Goal: Navigation & Orientation: Find specific page/section

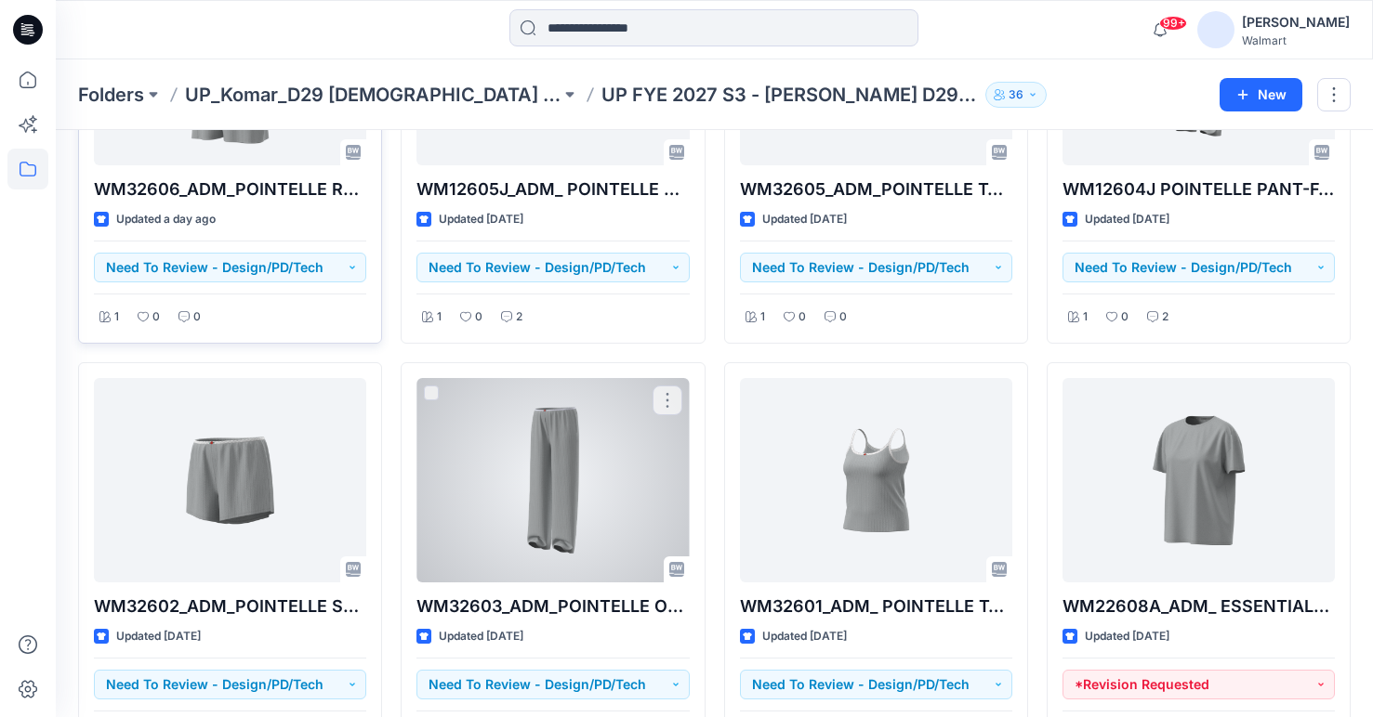
scroll to position [627, 0]
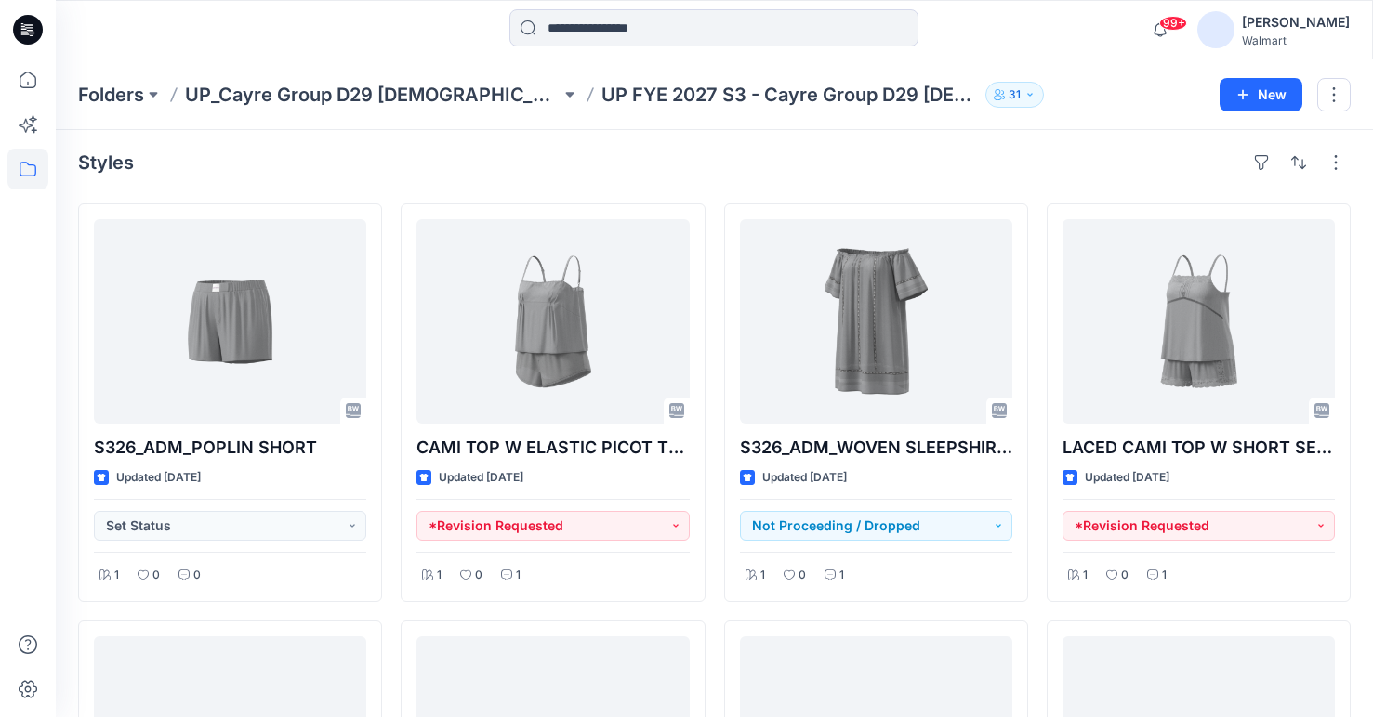
scroll to position [3, 0]
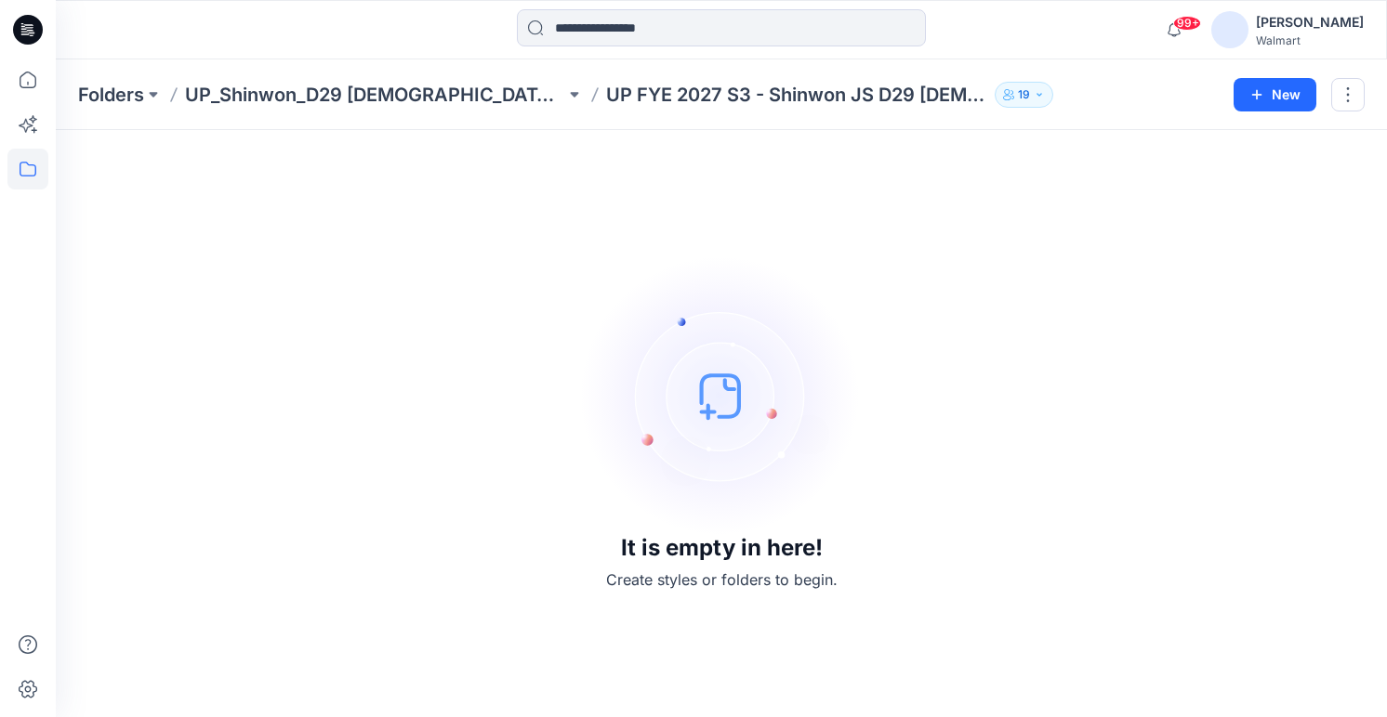
click at [1037, 387] on div "It is empty in here! Create styles or folders to begin." at bounding box center [721, 423] width 1286 height 543
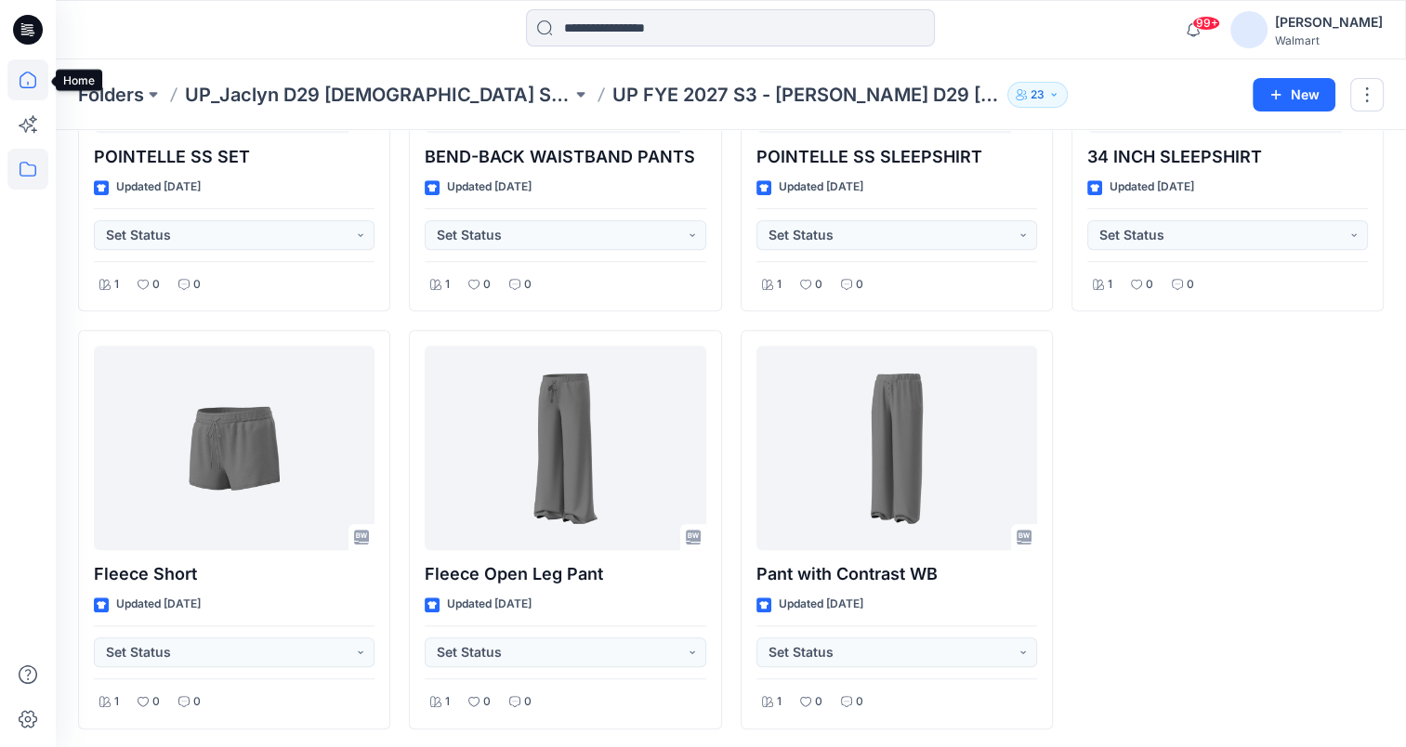
click at [29, 77] on icon at bounding box center [27, 79] width 41 height 41
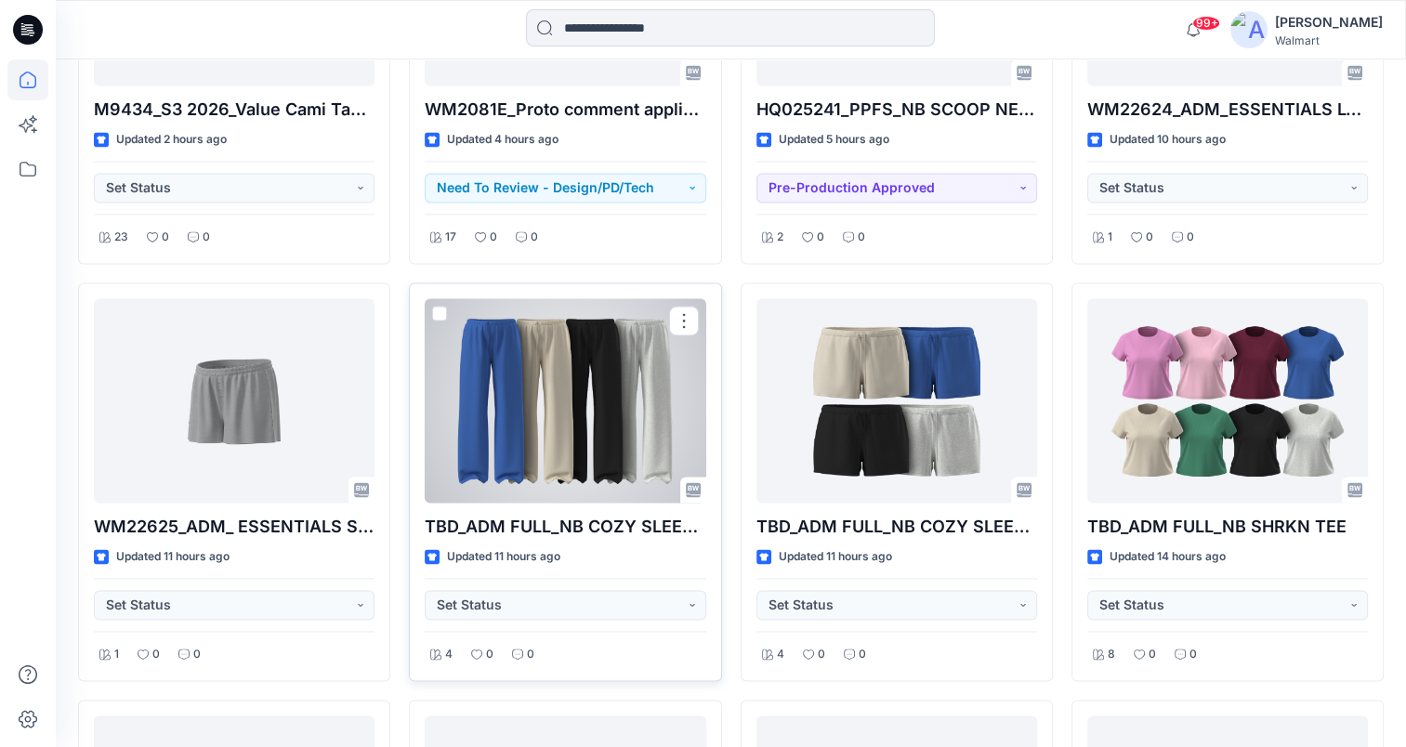
scroll to position [2903, 0]
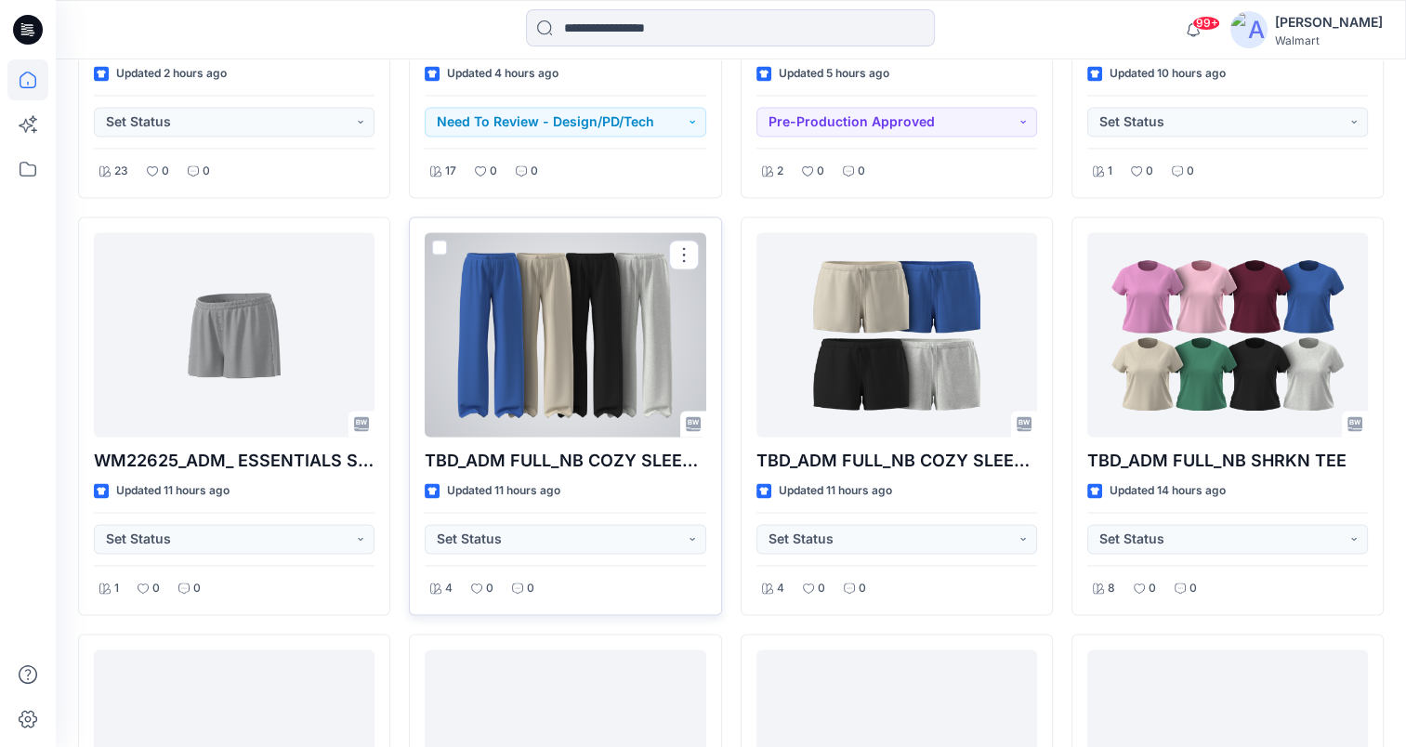
click at [534, 340] on div at bounding box center [565, 334] width 281 height 204
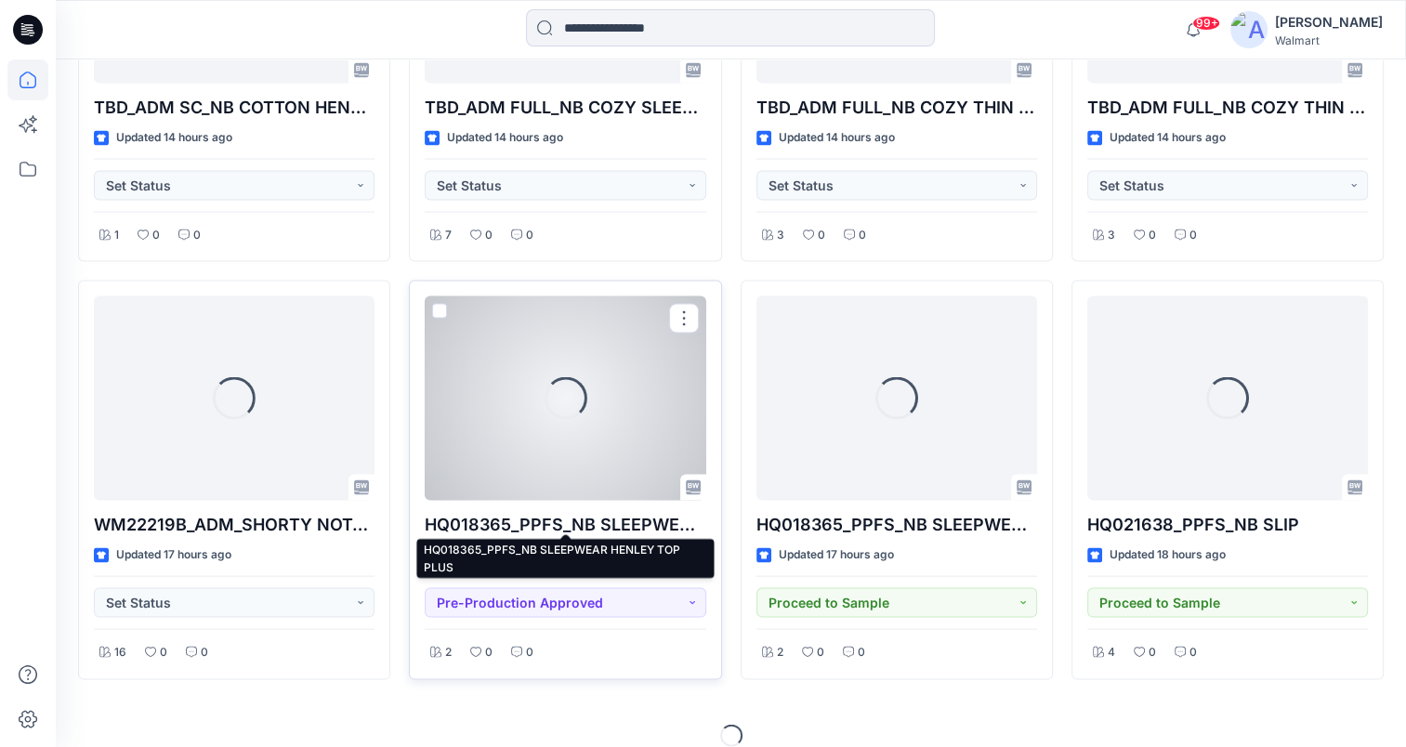
scroll to position [3689, 0]
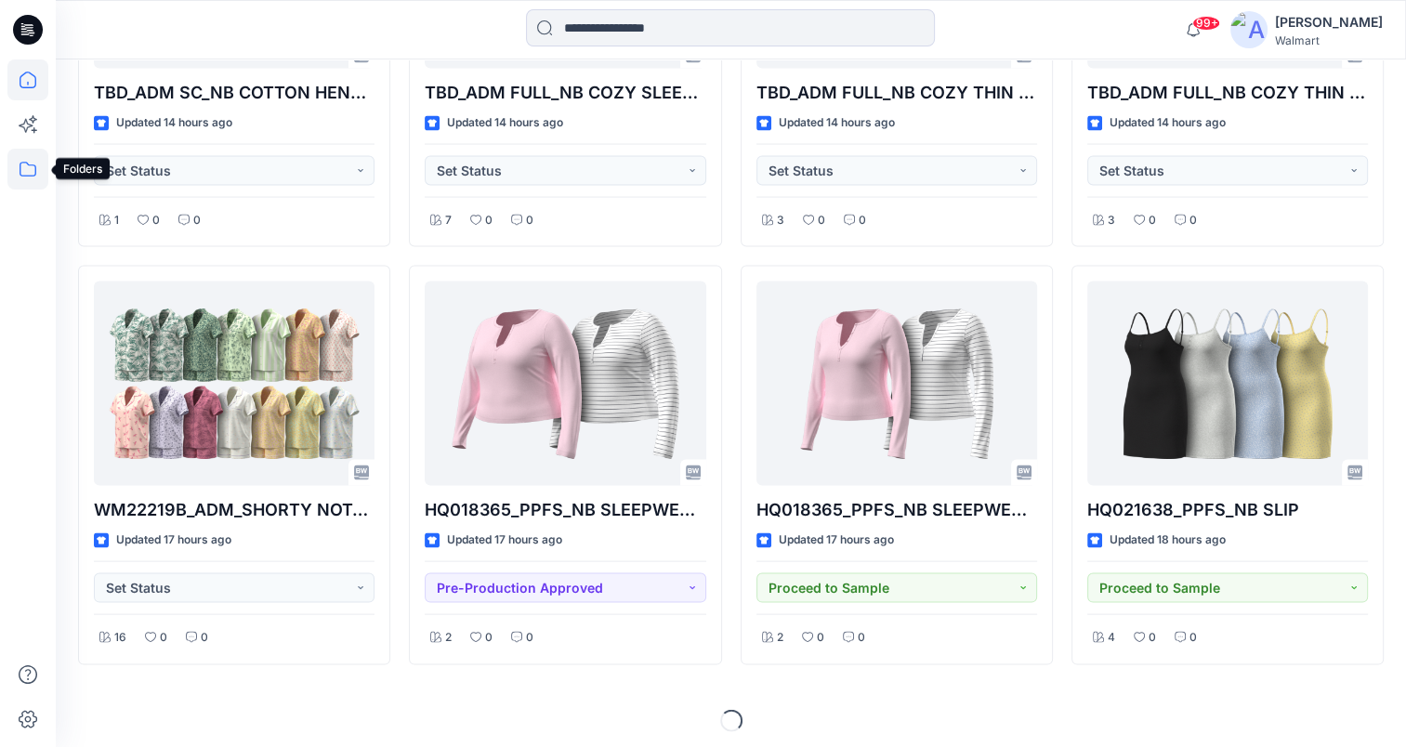
click at [32, 162] on icon at bounding box center [27, 169] width 41 height 41
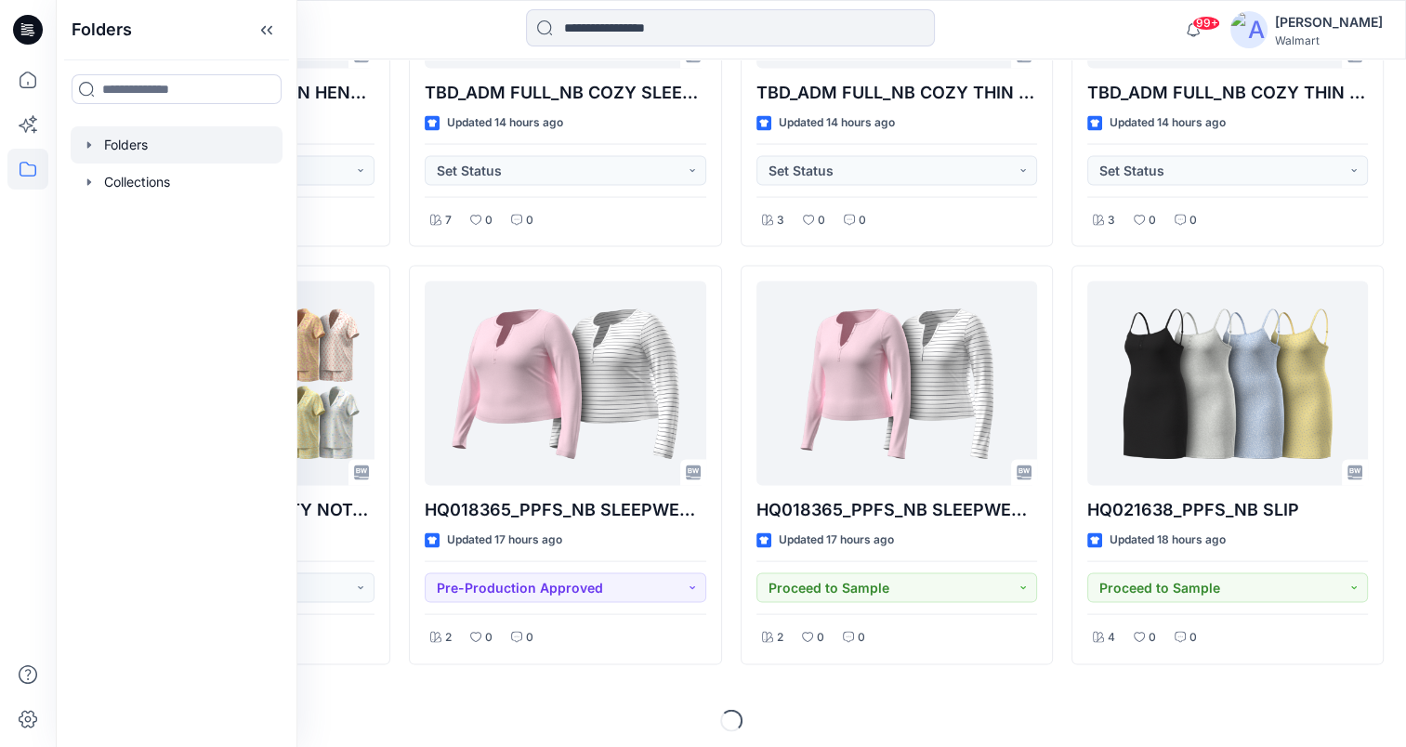
click at [83, 140] on icon "button" at bounding box center [89, 145] width 15 height 15
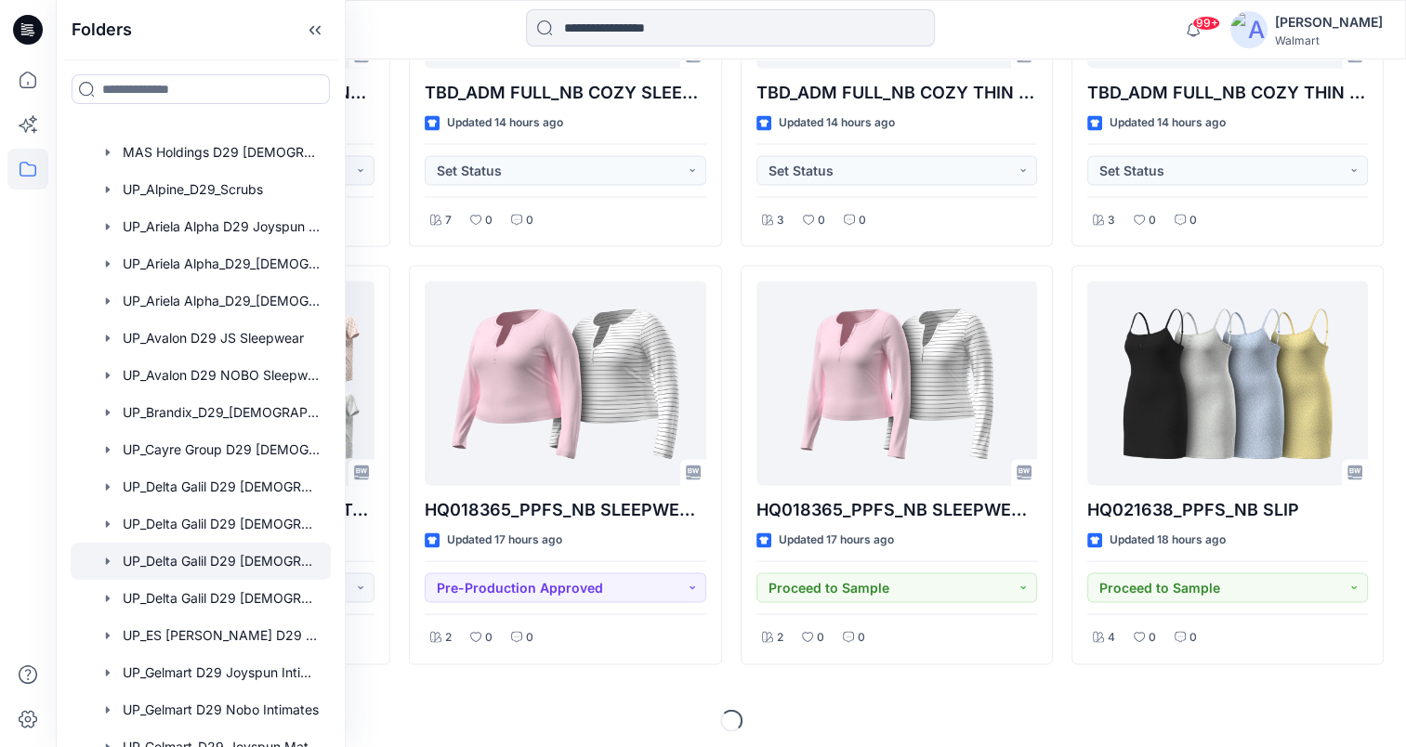
scroll to position [465, 0]
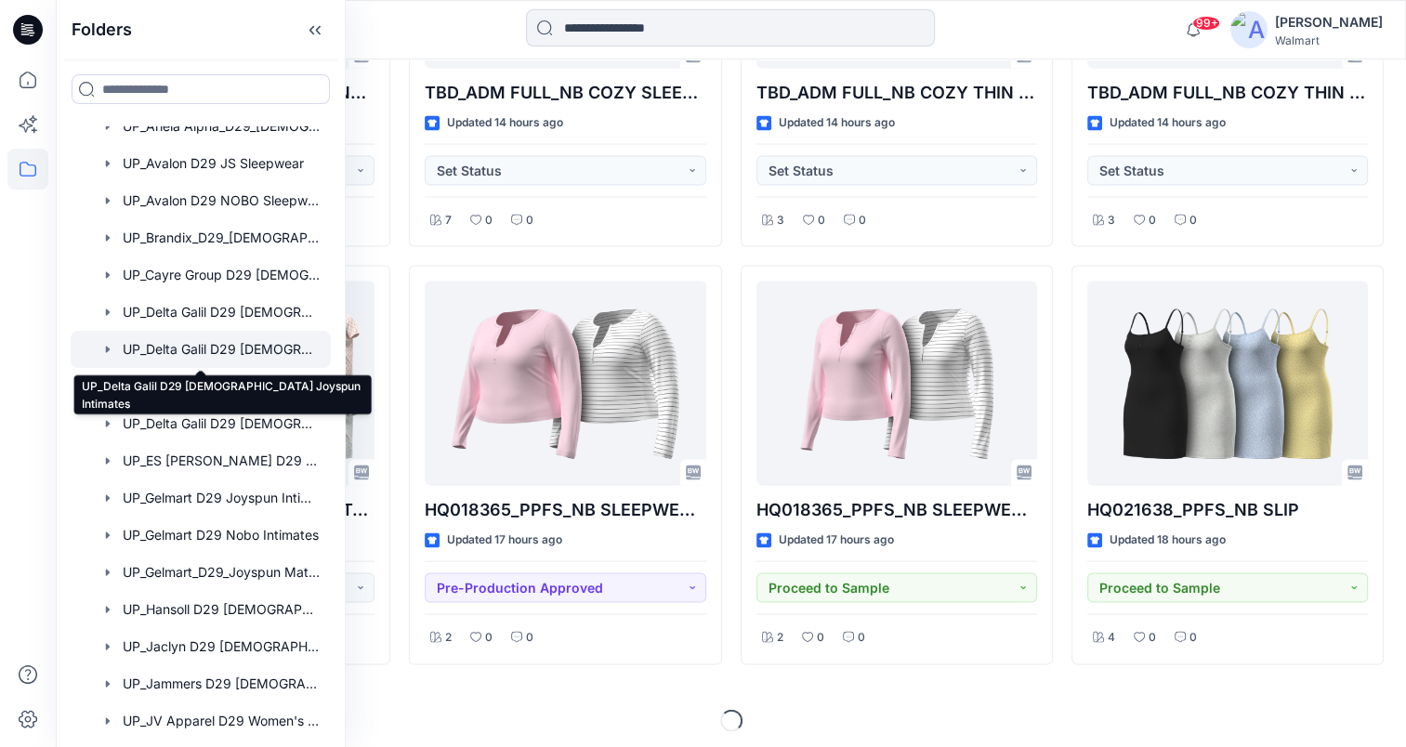
click at [223, 353] on div at bounding box center [201, 349] width 260 height 37
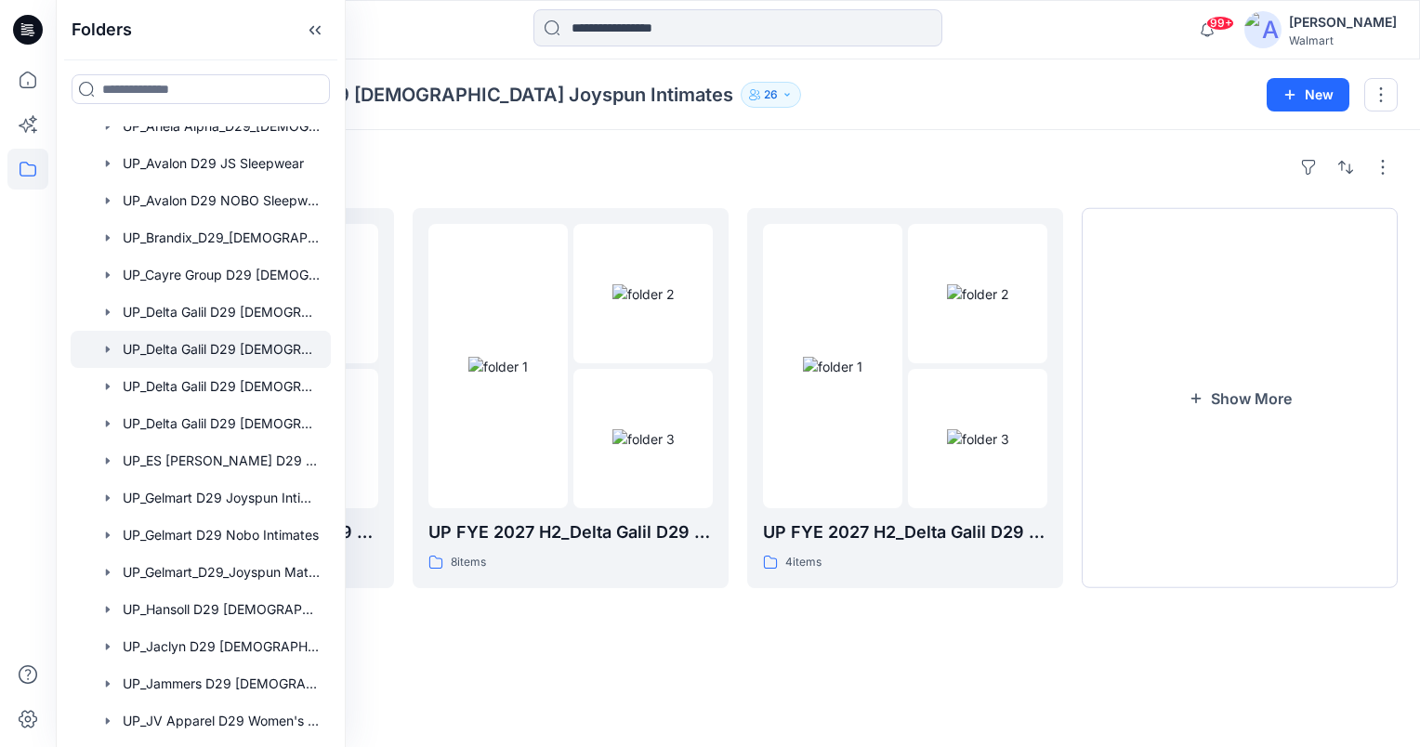
click at [790, 128] on div "Folders UP_Delta Galil D29 [DEMOGRAPHIC_DATA] Joyspun Intimates 26 New" at bounding box center [738, 94] width 1364 height 71
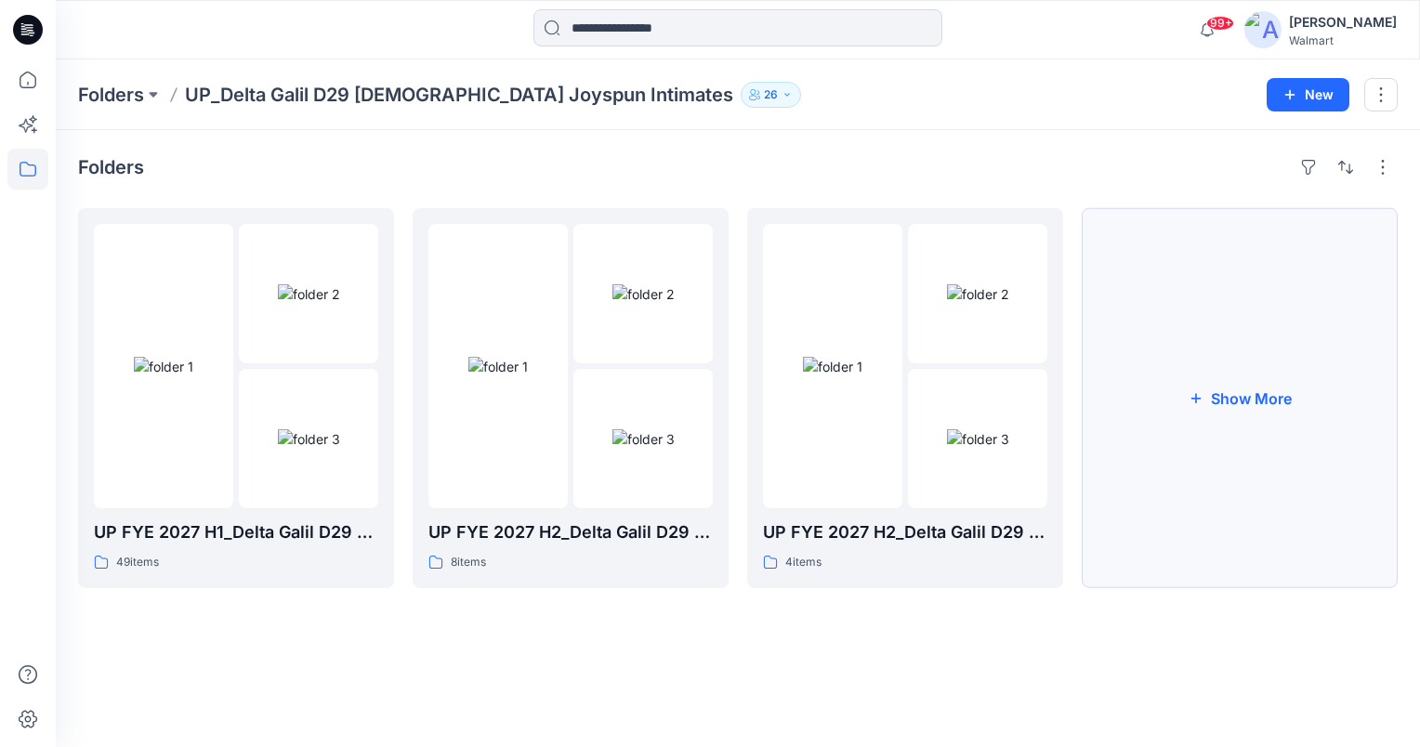
click at [1247, 402] on button "Show More" at bounding box center [1240, 398] width 316 height 380
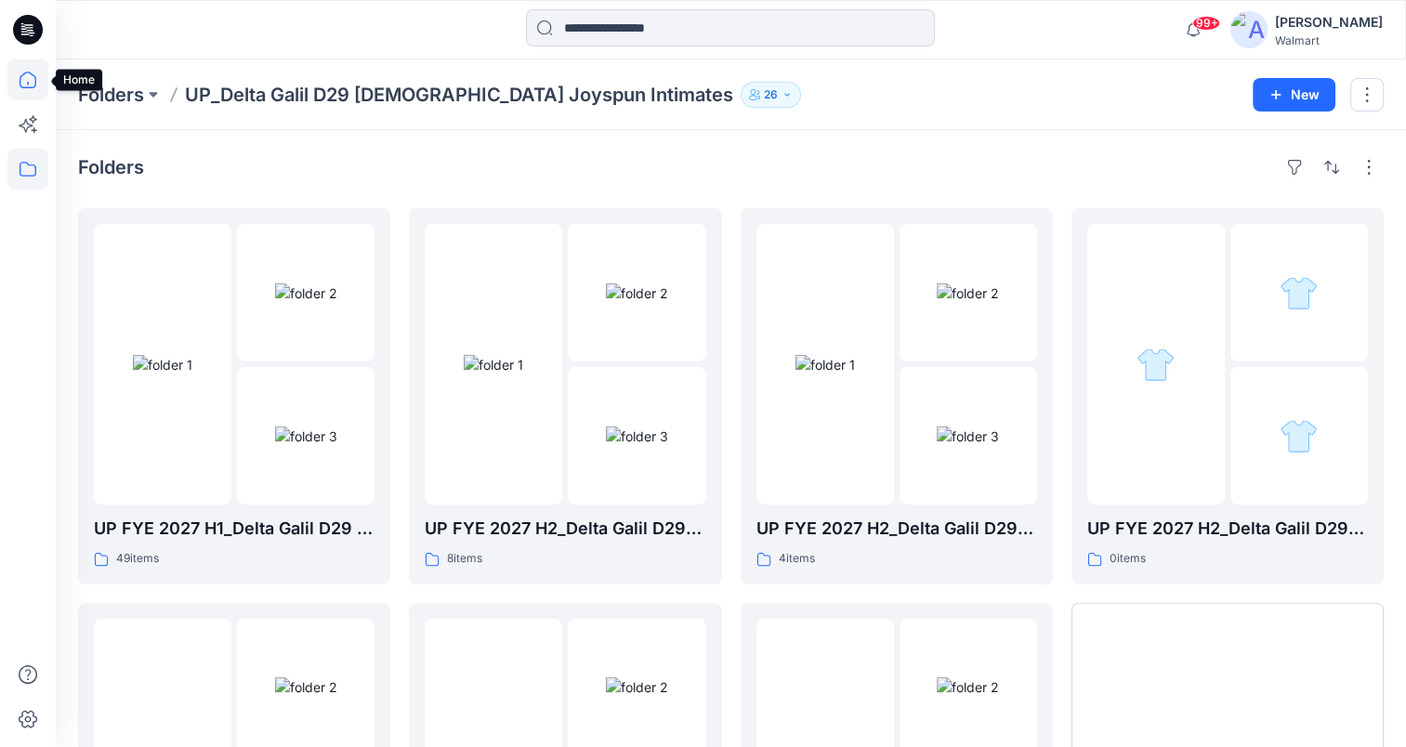
click at [30, 79] on icon at bounding box center [27, 79] width 41 height 41
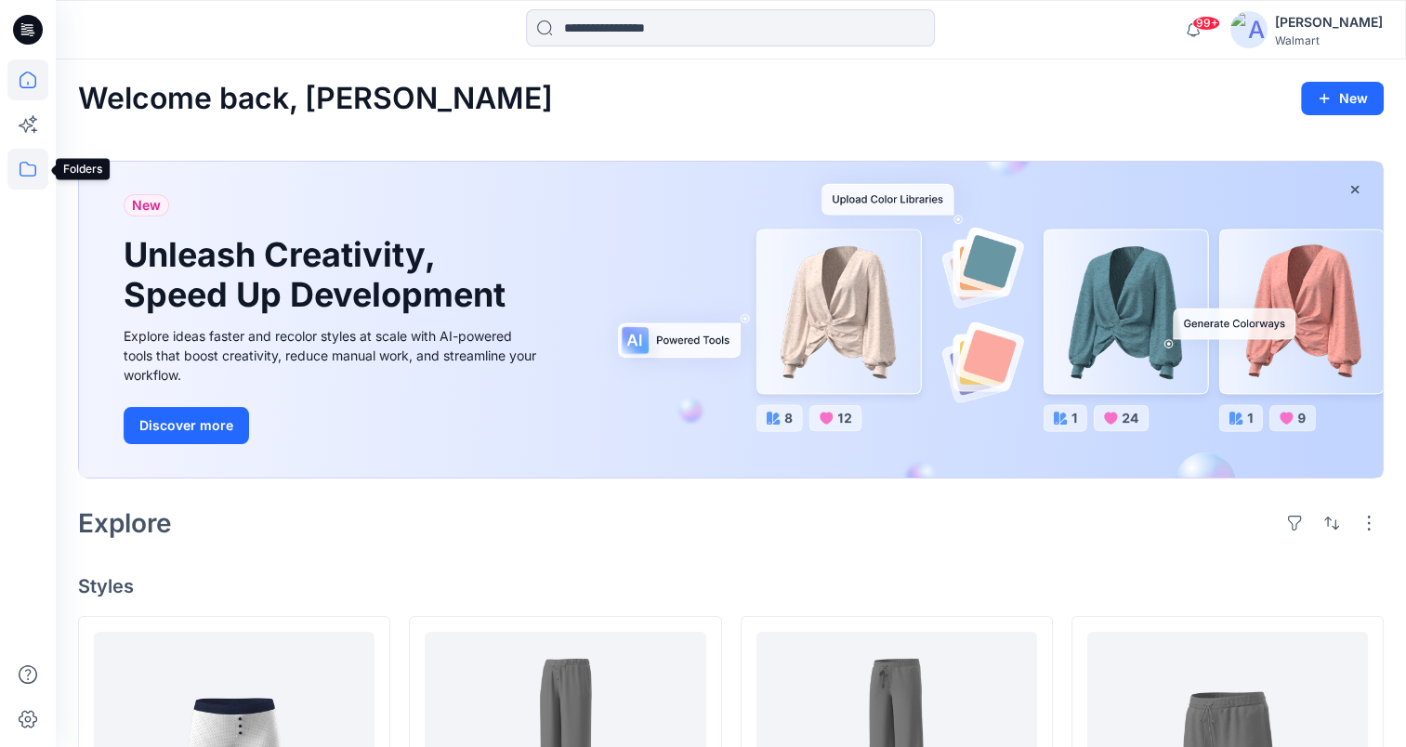
click at [24, 178] on icon at bounding box center [27, 169] width 41 height 41
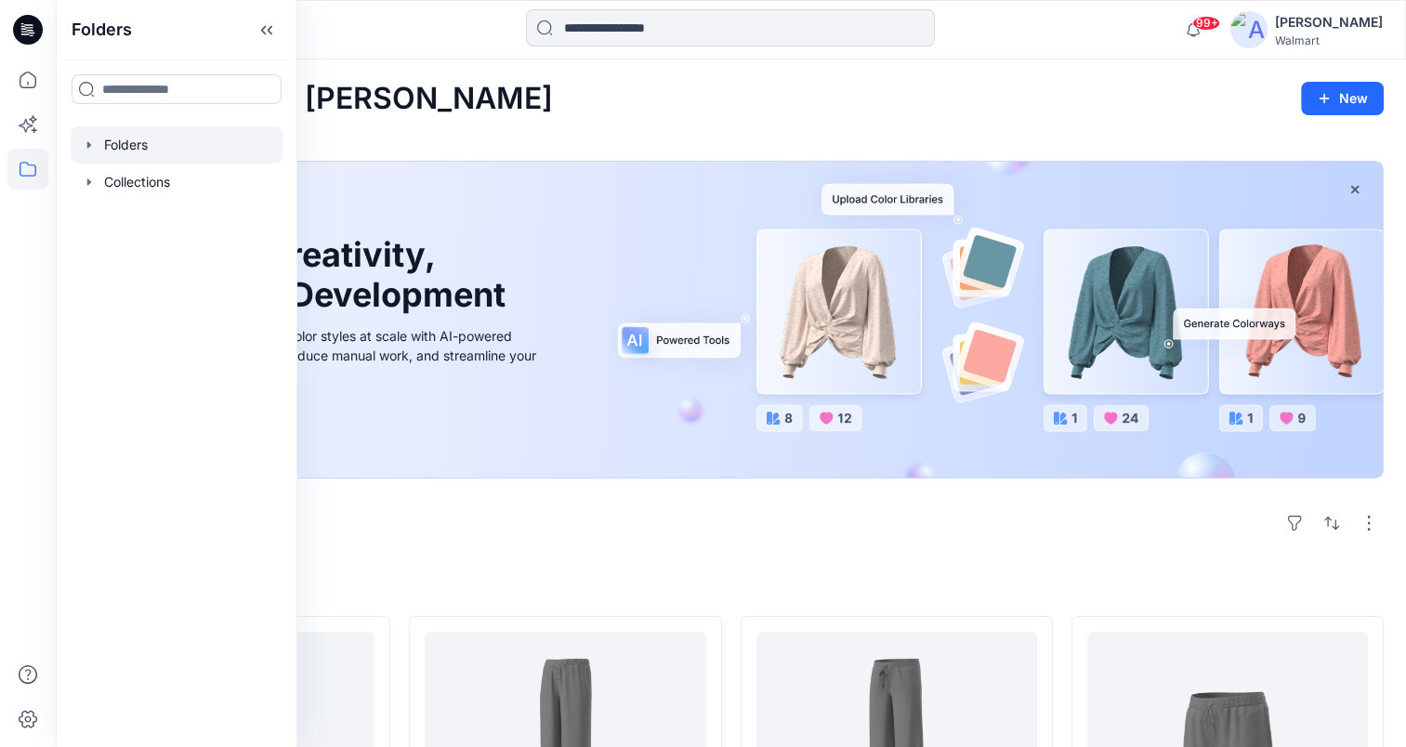
click at [90, 151] on icon "button" at bounding box center [89, 145] width 15 height 15
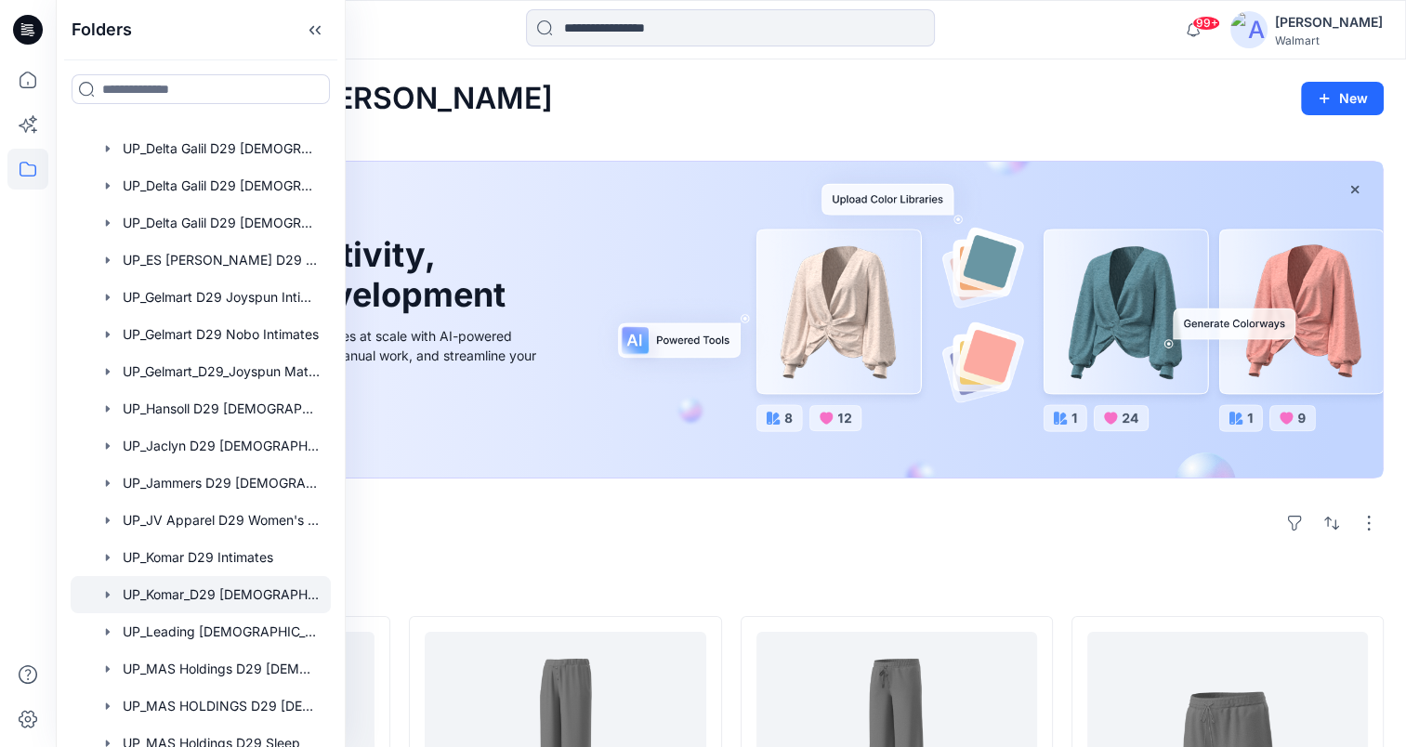
scroll to position [651, 0]
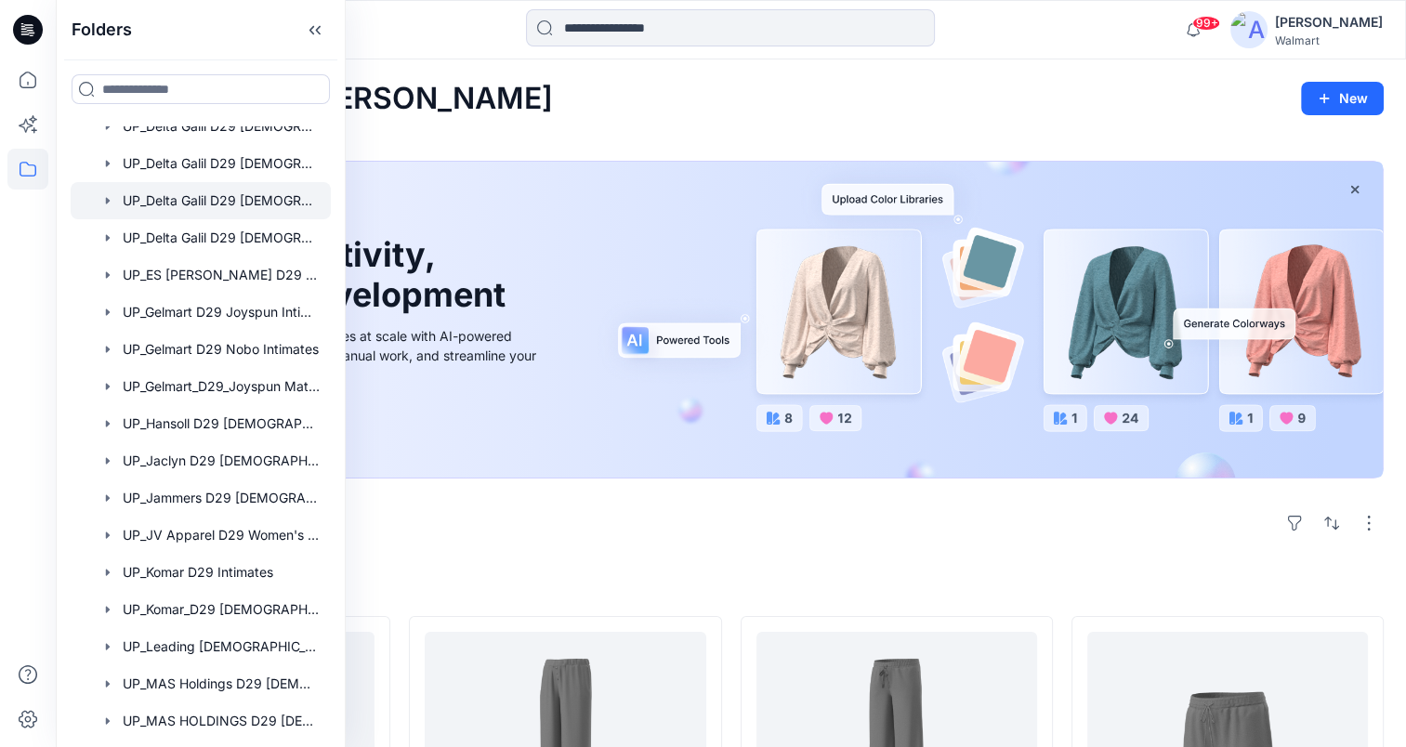
click at [283, 206] on div at bounding box center [201, 200] width 260 height 37
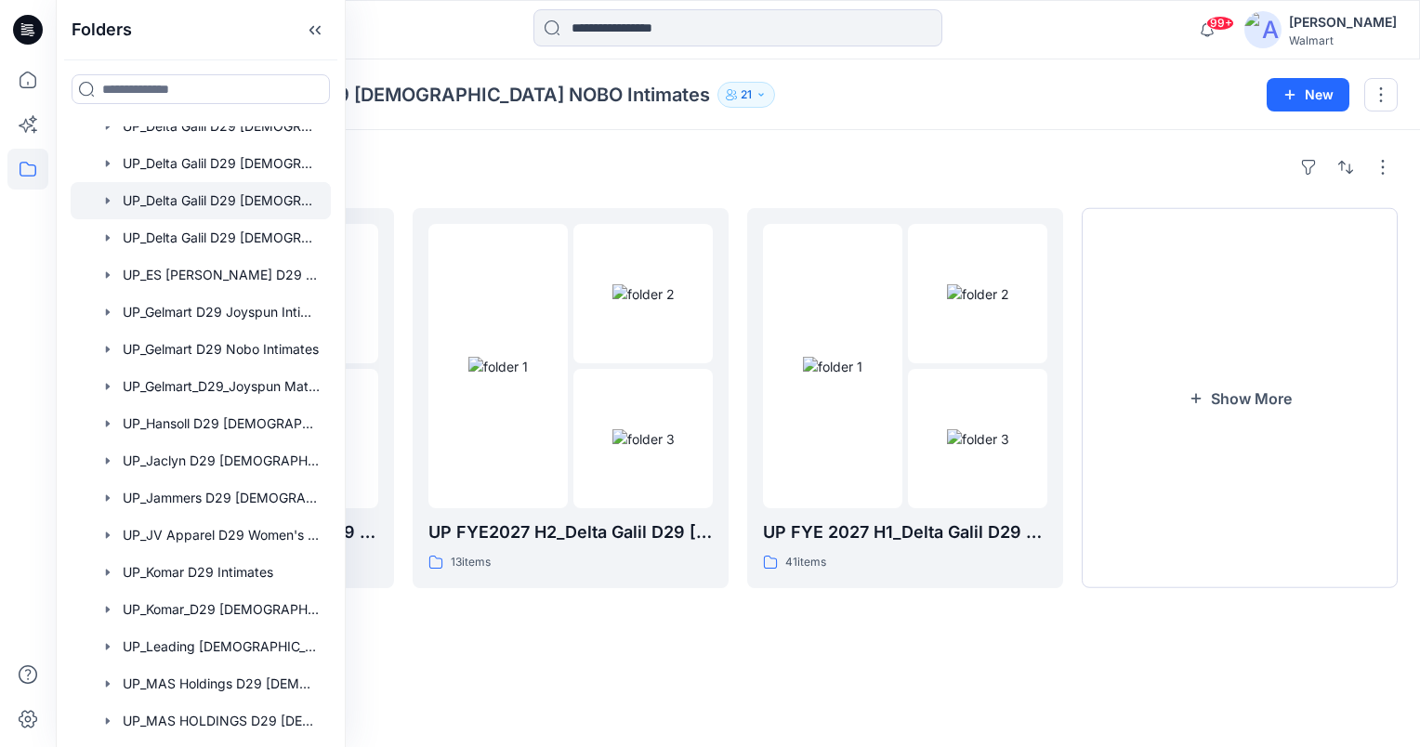
click at [866, 99] on div "Folders UP_Delta Galil D29 [DEMOGRAPHIC_DATA] NOBO Intimates 21" at bounding box center [665, 95] width 1175 height 26
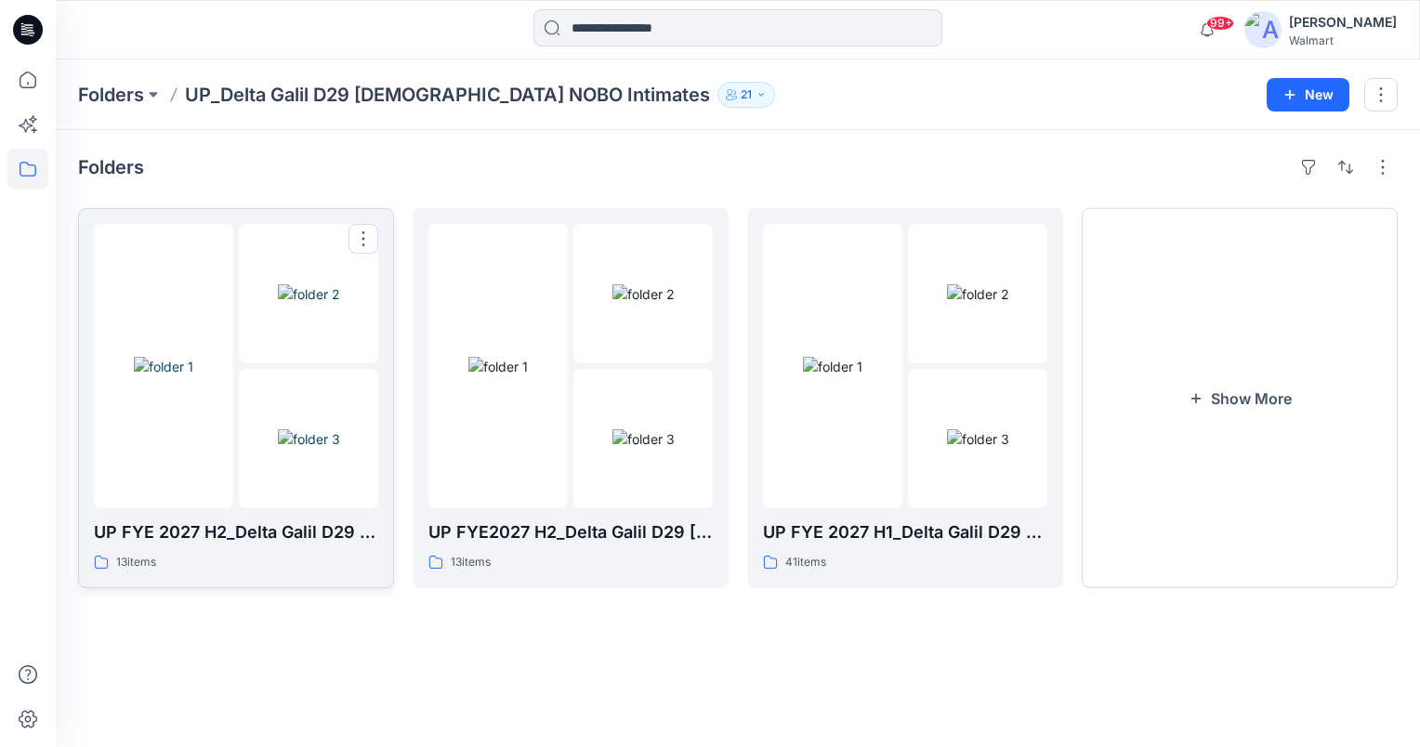
click at [183, 376] on img at bounding box center [163, 367] width 59 height 20
click at [504, 376] on img at bounding box center [497, 367] width 59 height 20
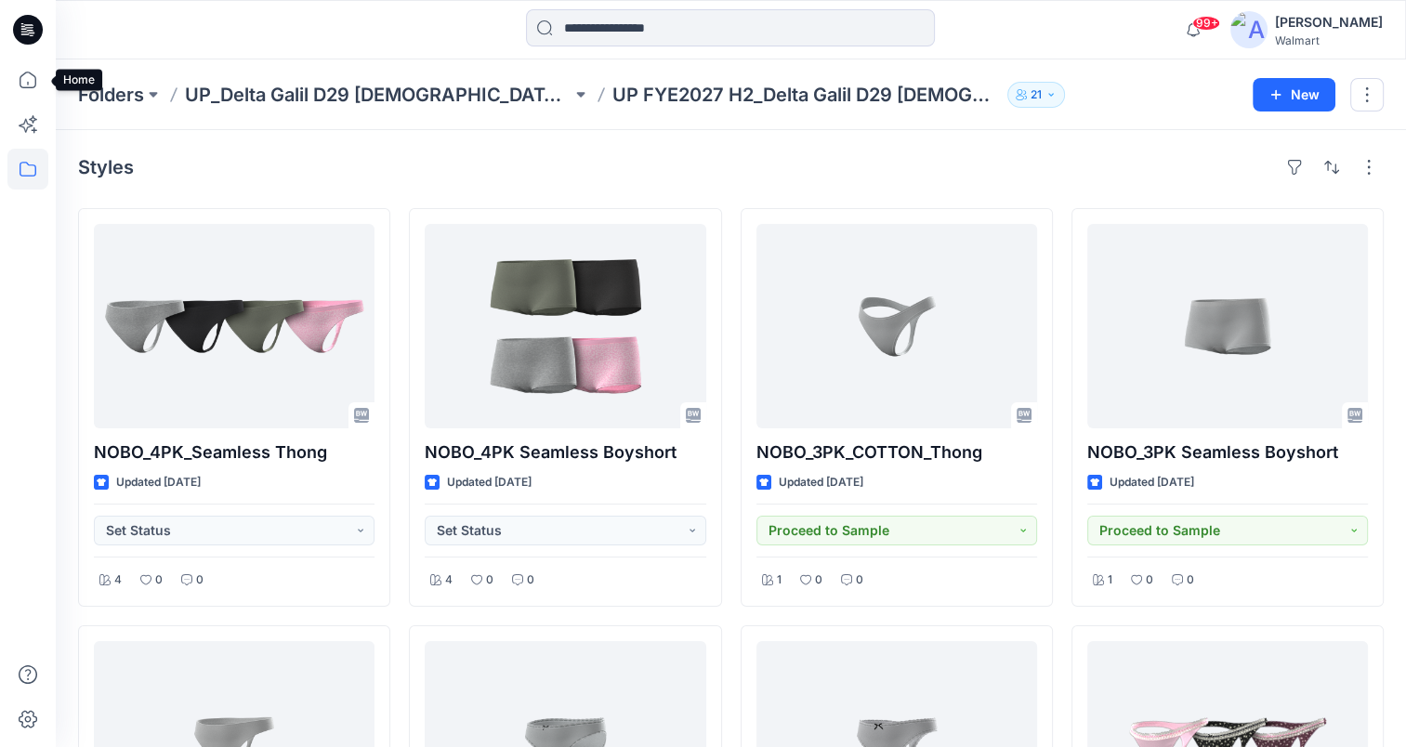
drag, startPoint x: 30, startPoint y: 76, endPoint x: 13, endPoint y: 172, distance: 97.2
click at [30, 76] on icon at bounding box center [27, 79] width 41 height 41
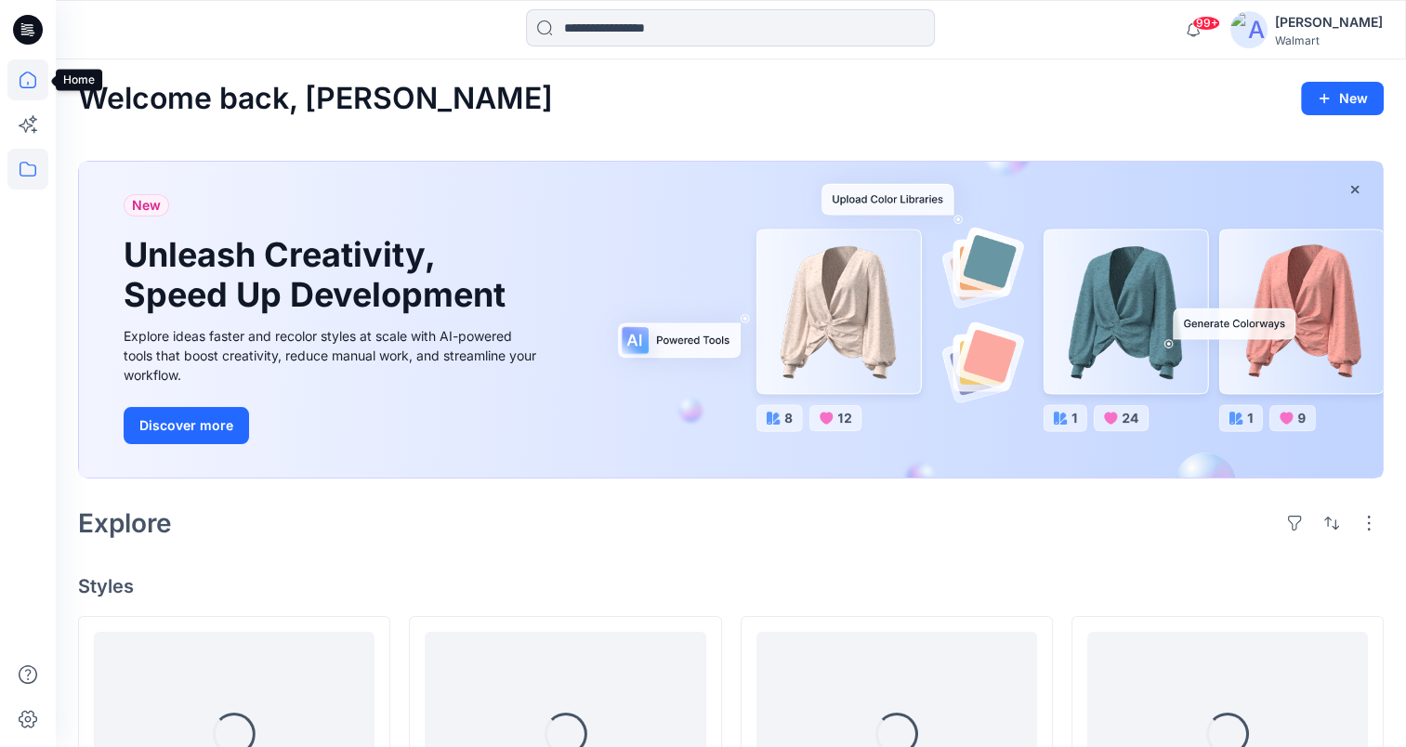
click at [13, 173] on icon at bounding box center [27, 169] width 41 height 41
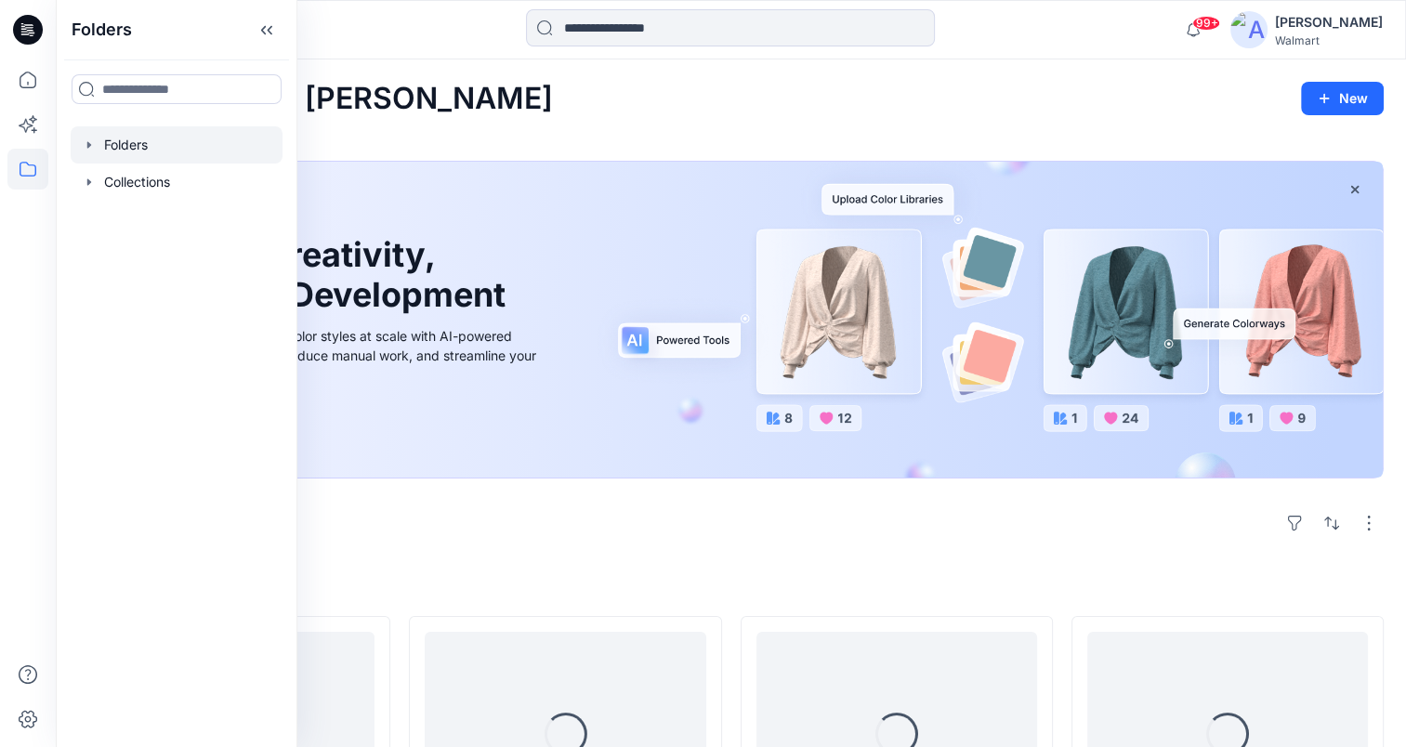
click at [88, 148] on icon "button" at bounding box center [89, 145] width 15 height 15
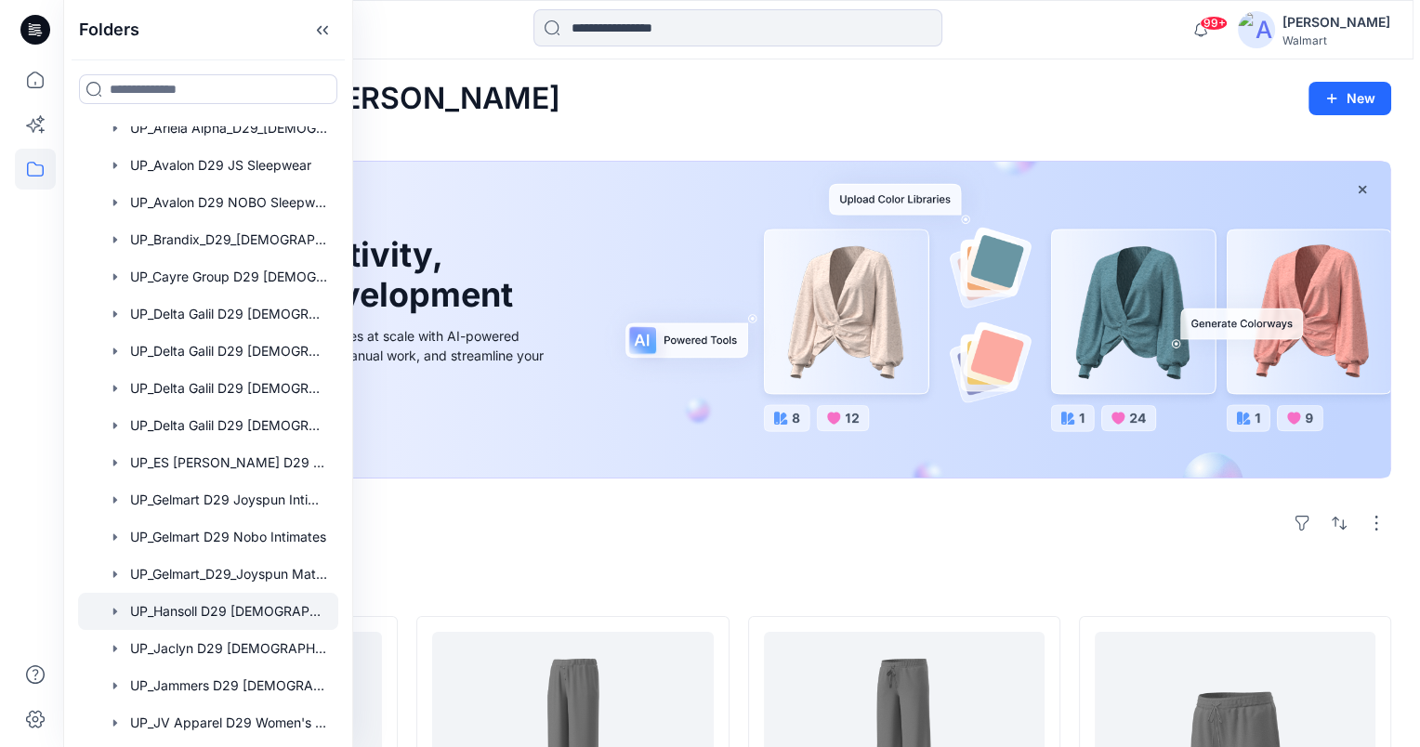
scroll to position [465, 0]
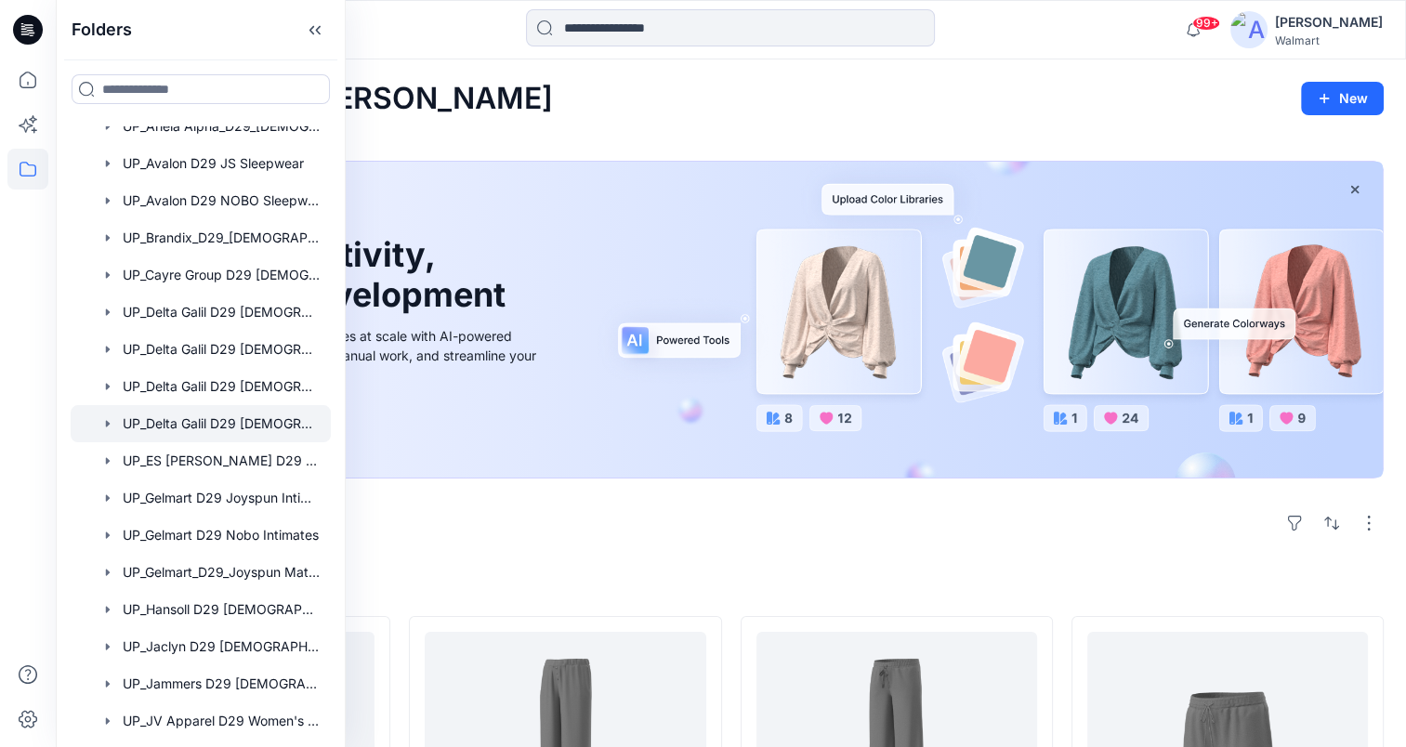
click at [261, 425] on div at bounding box center [201, 423] width 260 height 37
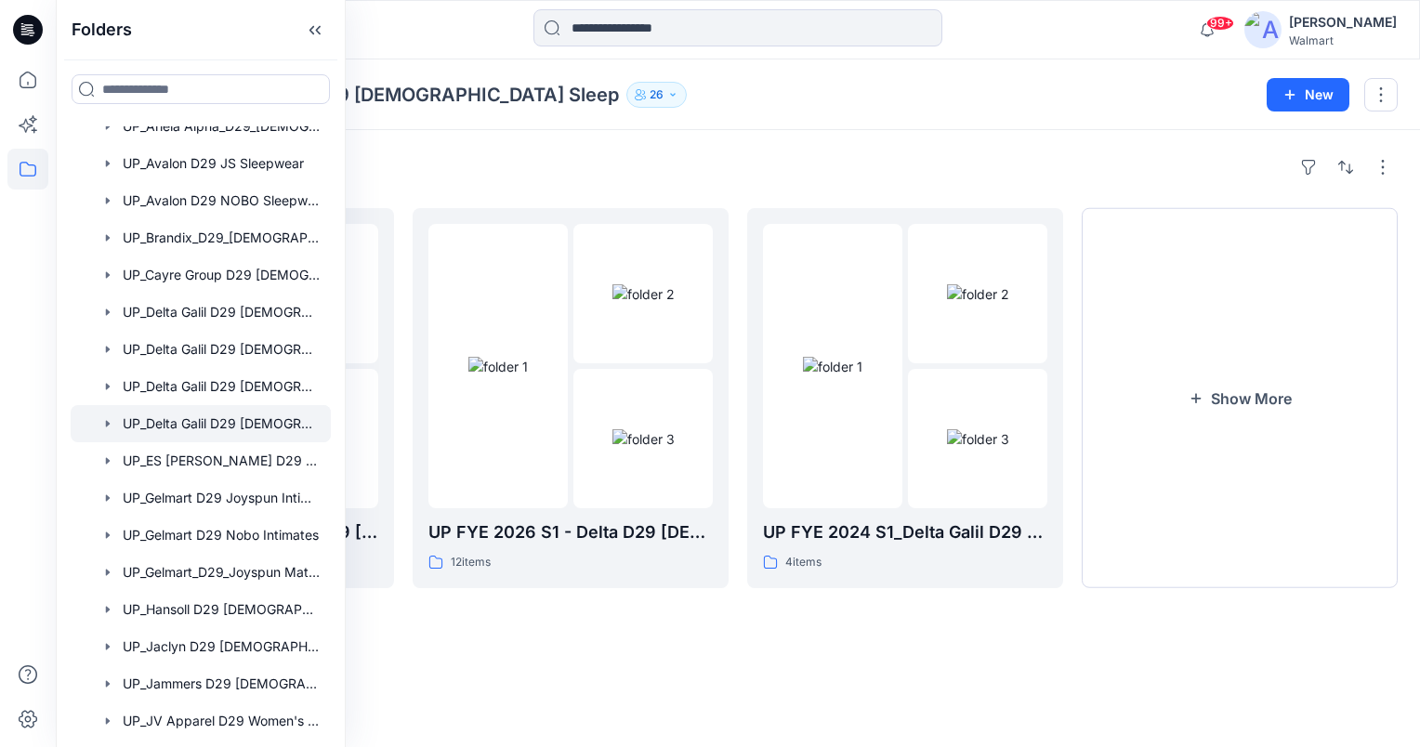
click at [839, 134] on div "Folders UP FYE 2027 S2 Delta Galil D29 [DEMOGRAPHIC_DATA] Sleepwear 0 items UP …" at bounding box center [738, 438] width 1364 height 617
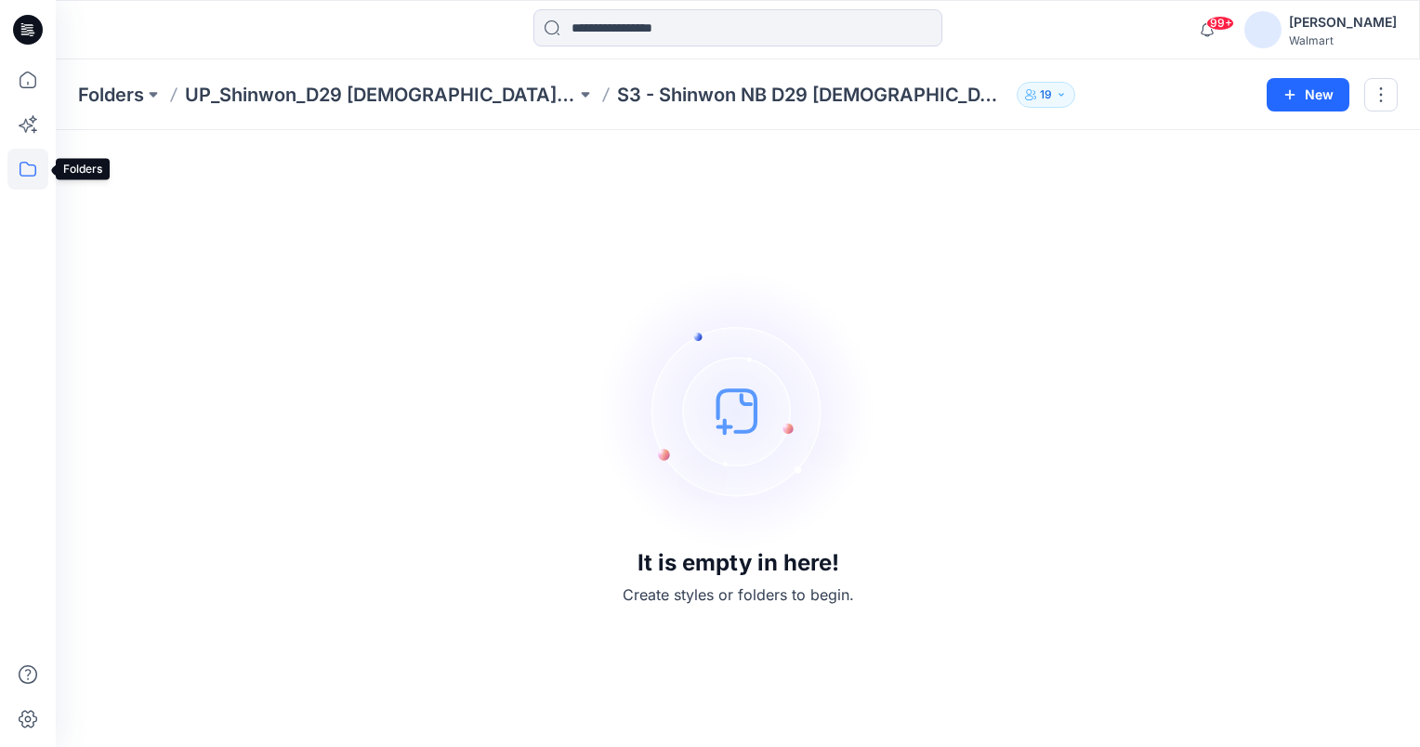
click at [33, 169] on icon at bounding box center [27, 169] width 41 height 41
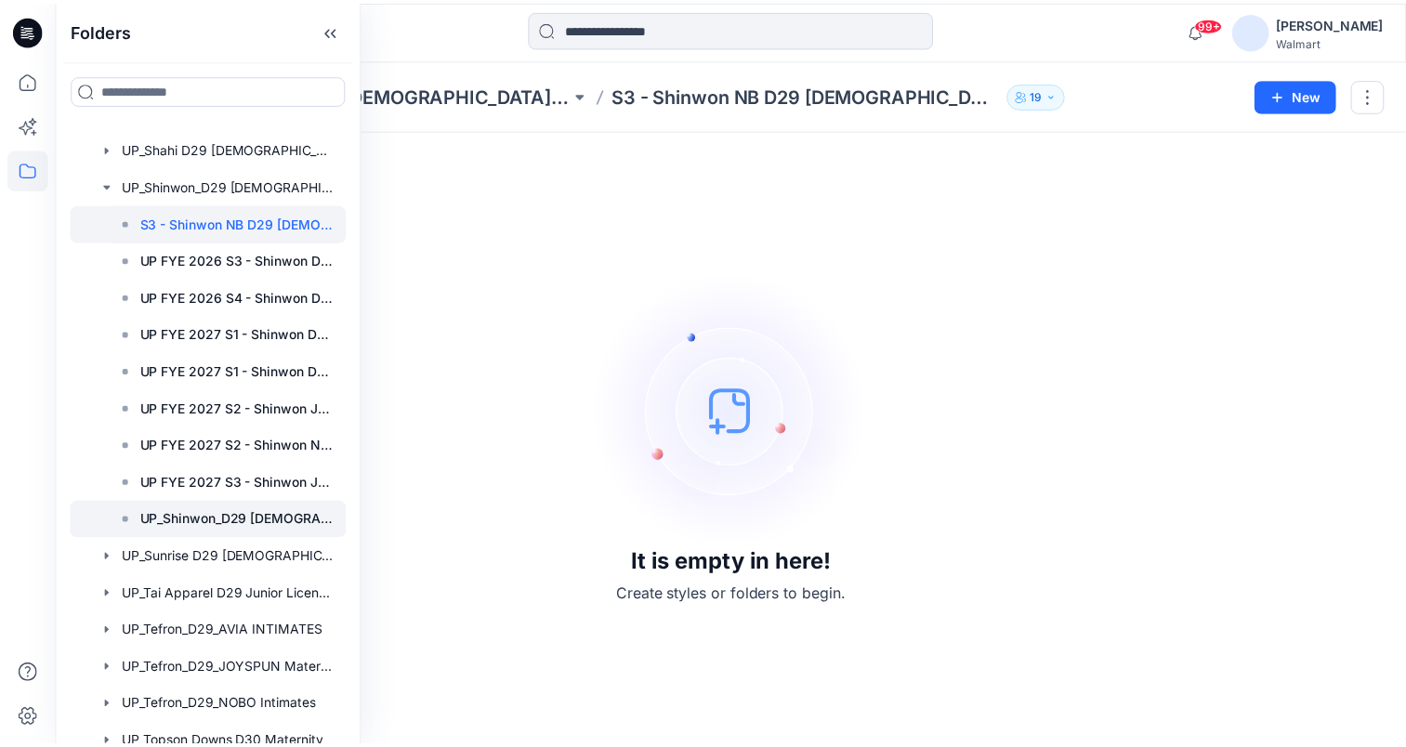
scroll to position [2019, 0]
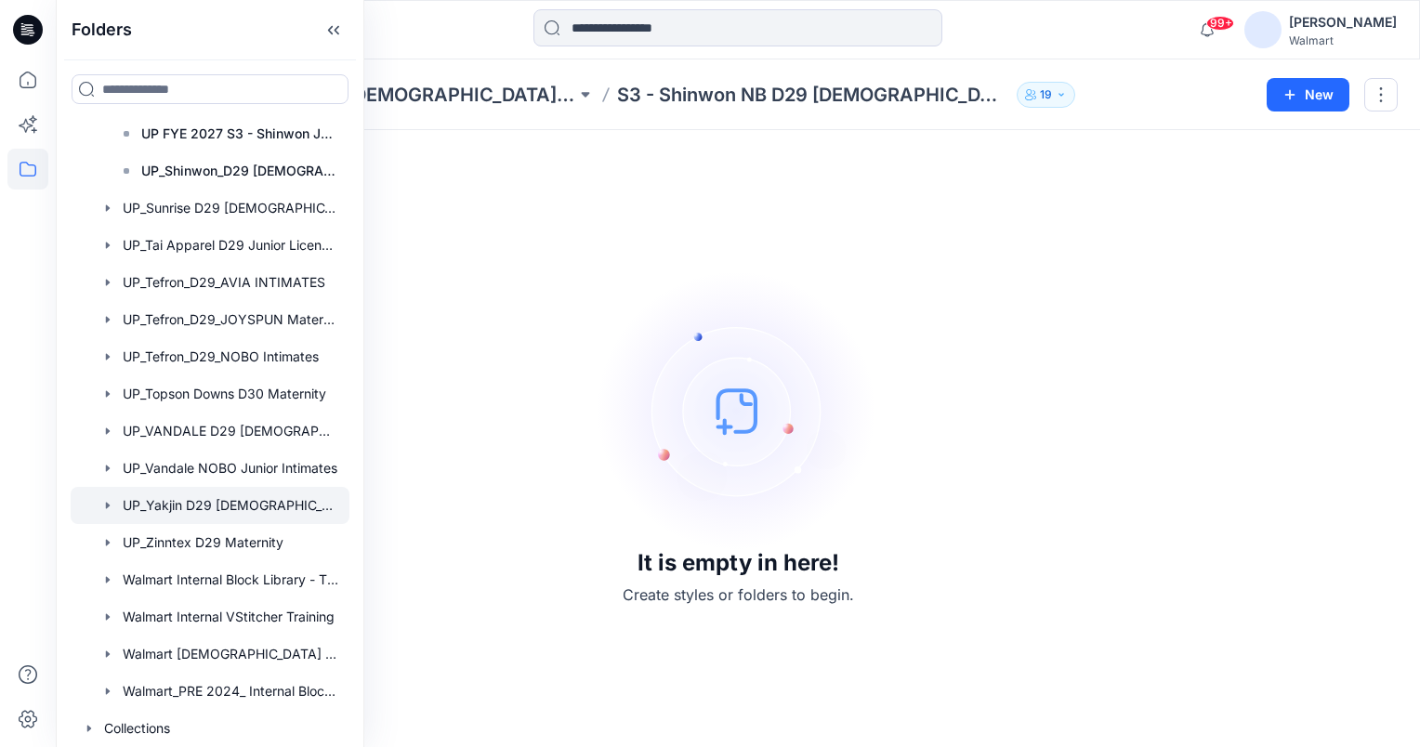
click at [230, 511] on div at bounding box center [210, 505] width 279 height 37
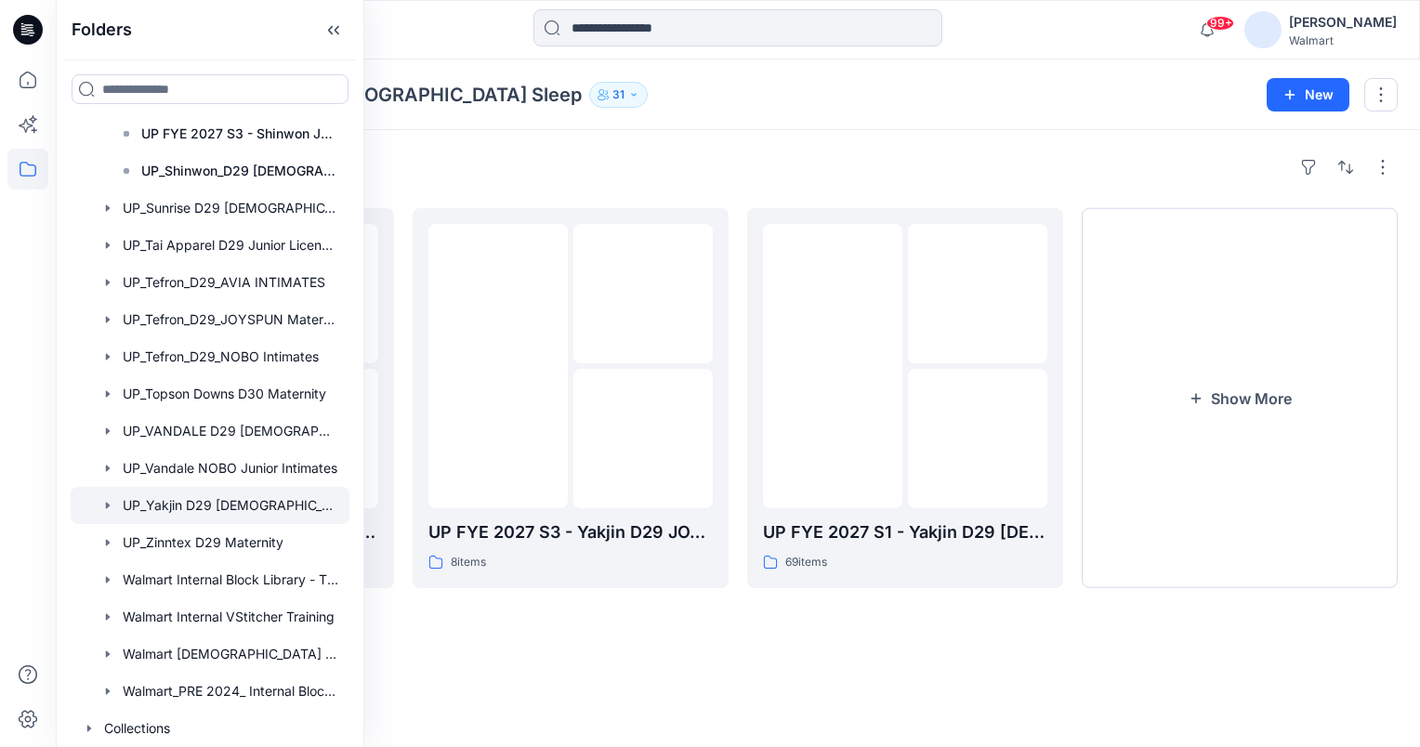
click at [863, 127] on div "Folders UP_Yakjin D29 [DEMOGRAPHIC_DATA] Sleep 31 New" at bounding box center [738, 94] width 1364 height 71
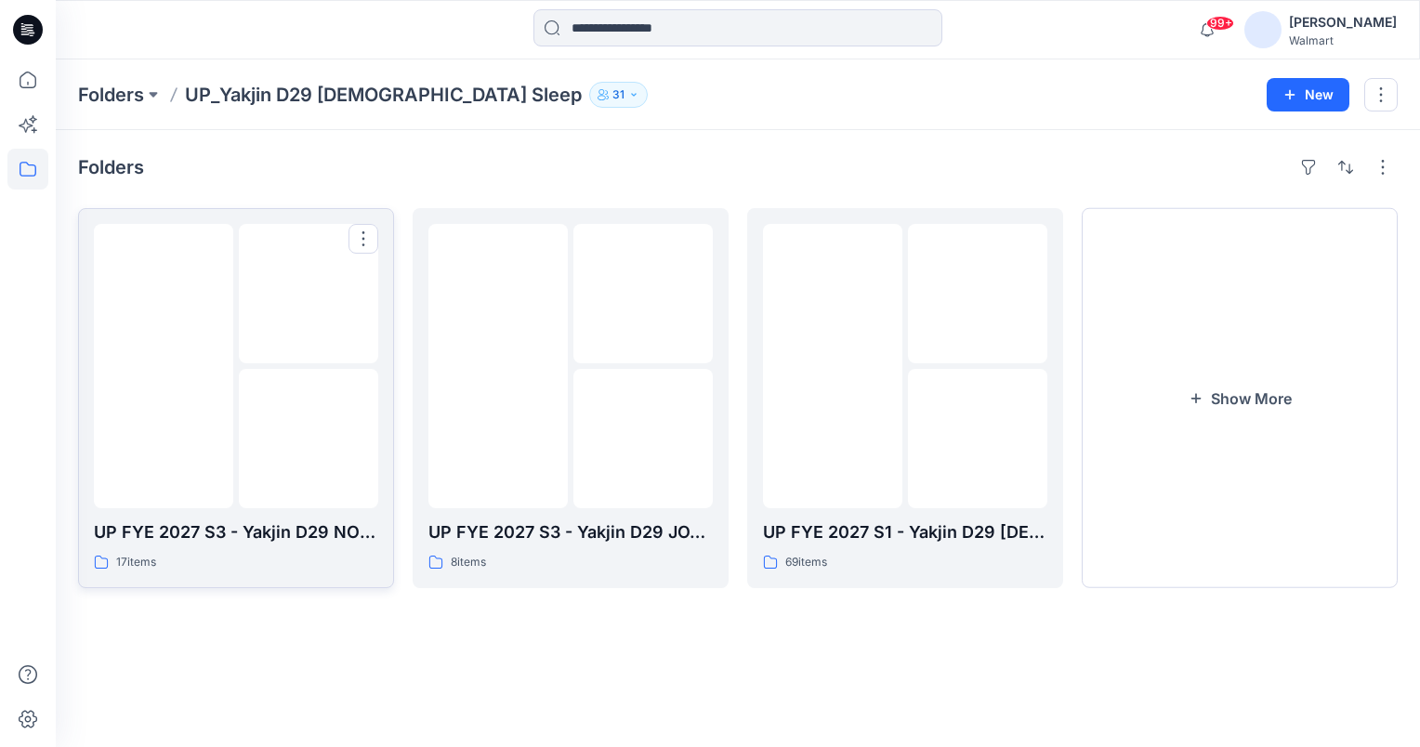
click at [164, 366] on img at bounding box center [164, 366] width 0 height 0
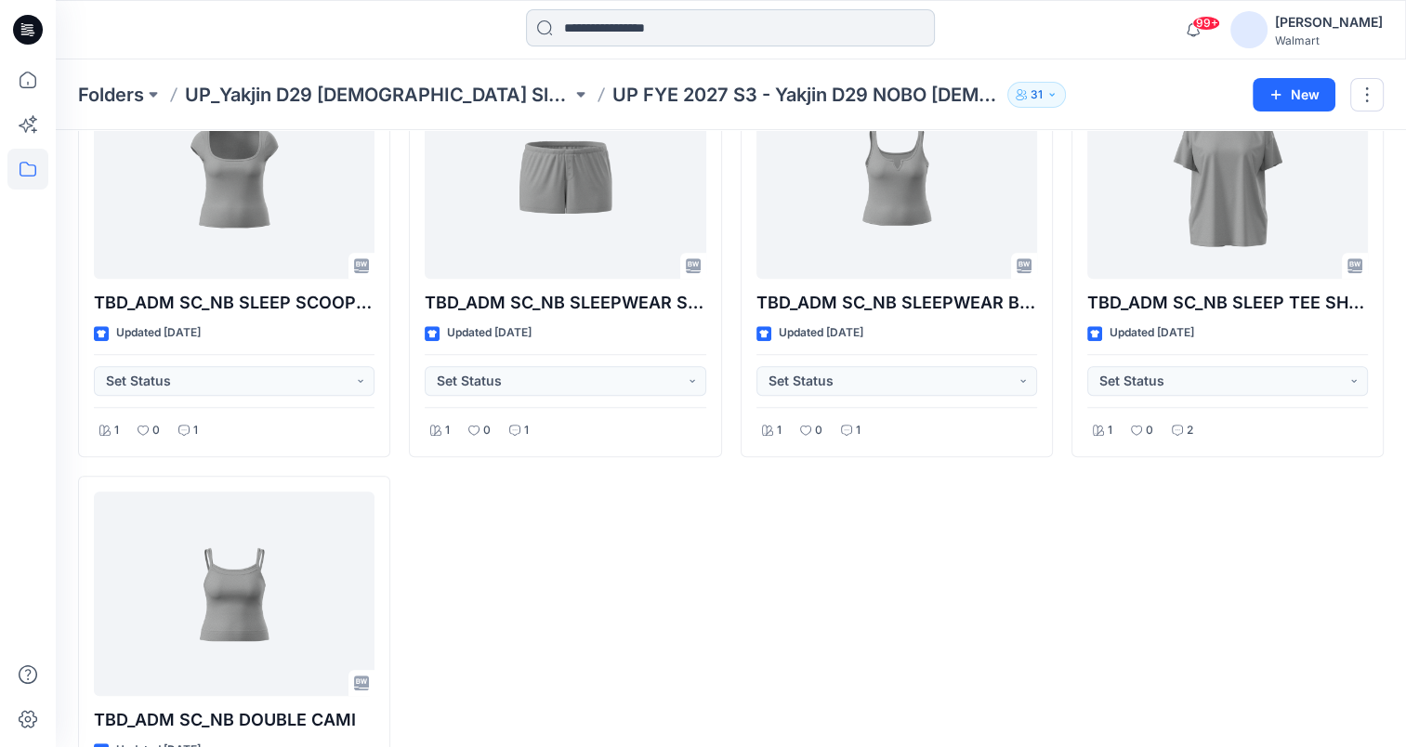
scroll to position [1362, 0]
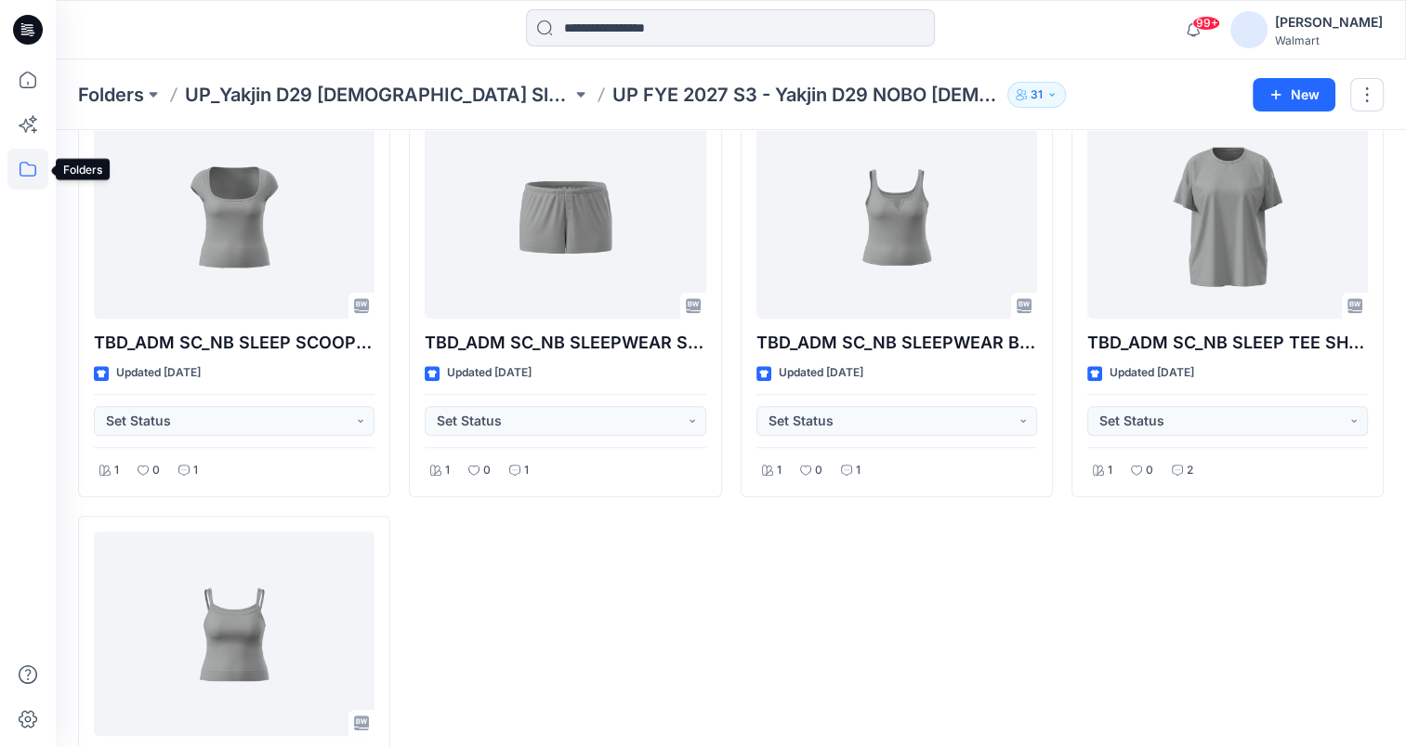
click at [35, 172] on icon at bounding box center [28, 169] width 17 height 15
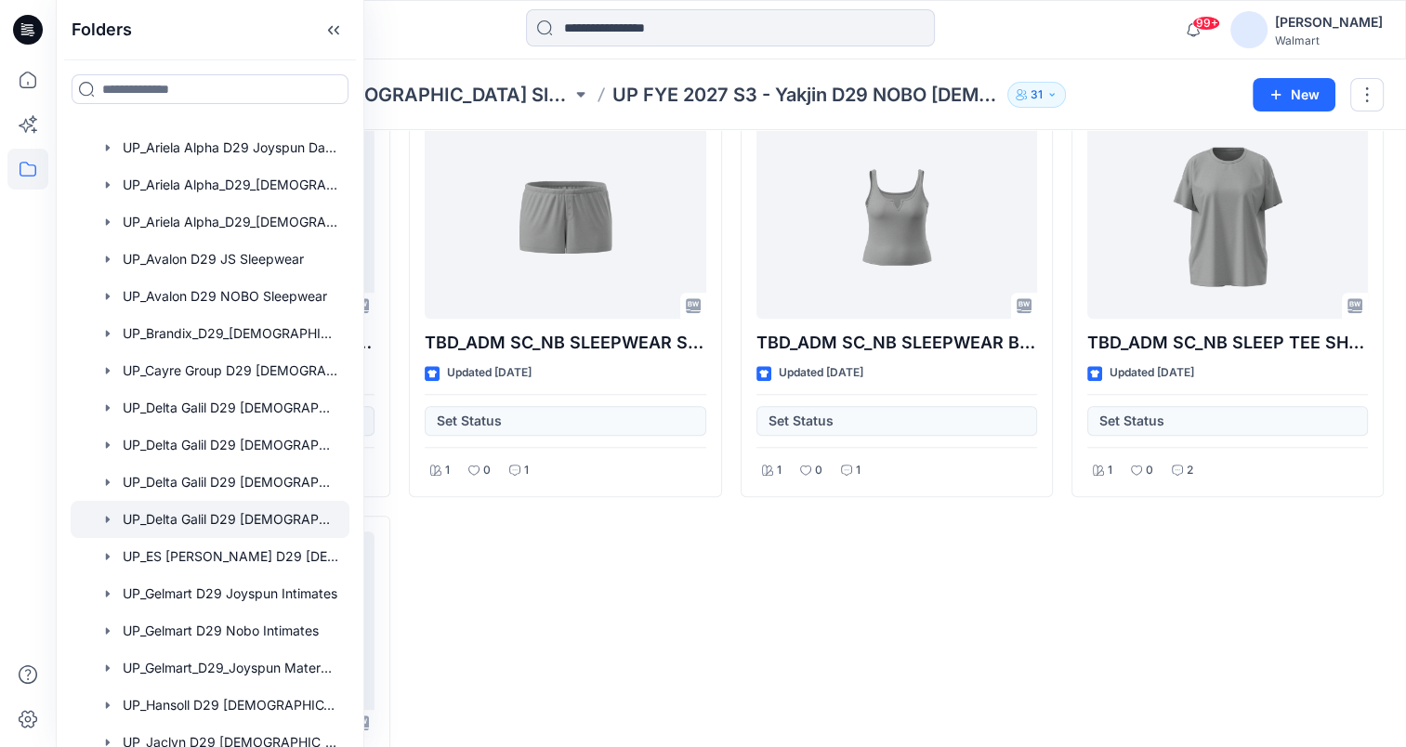
scroll to position [372, 0]
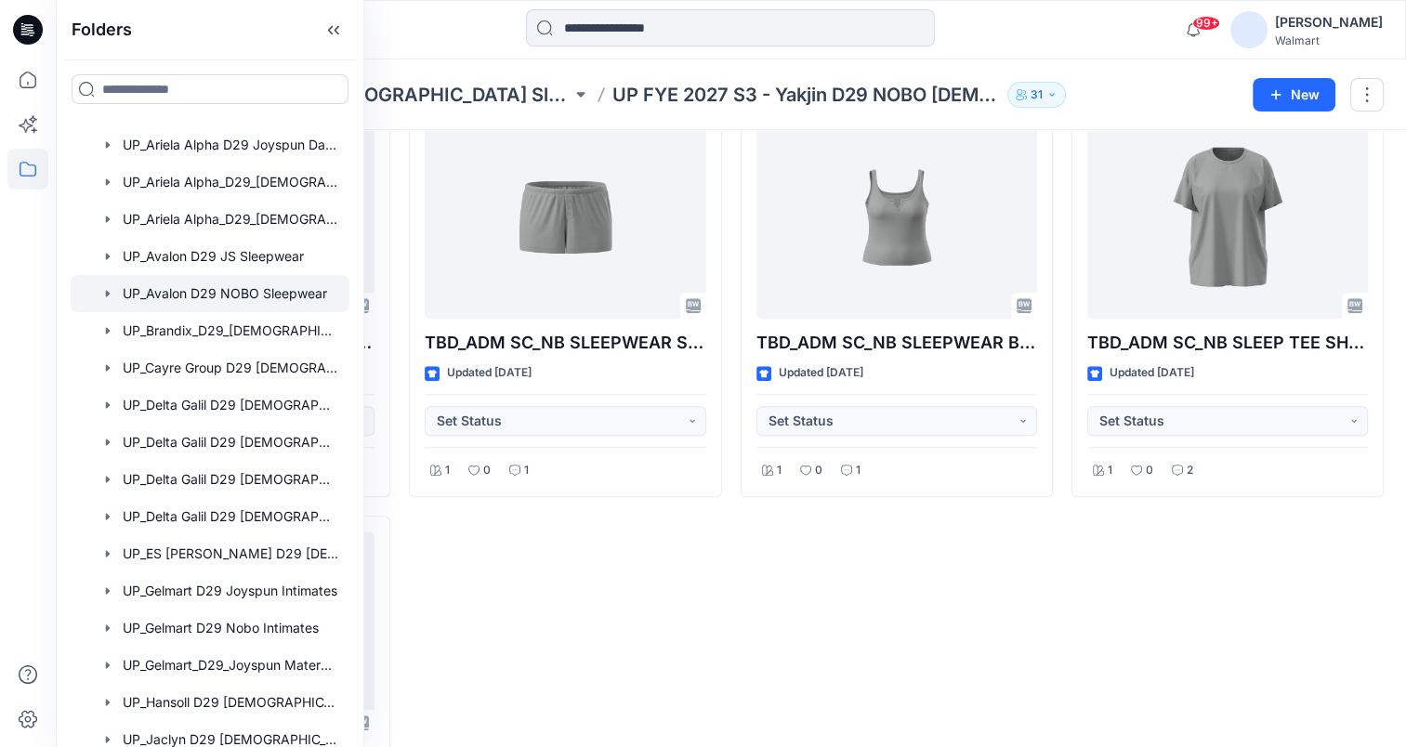
click at [197, 300] on div at bounding box center [210, 293] width 279 height 37
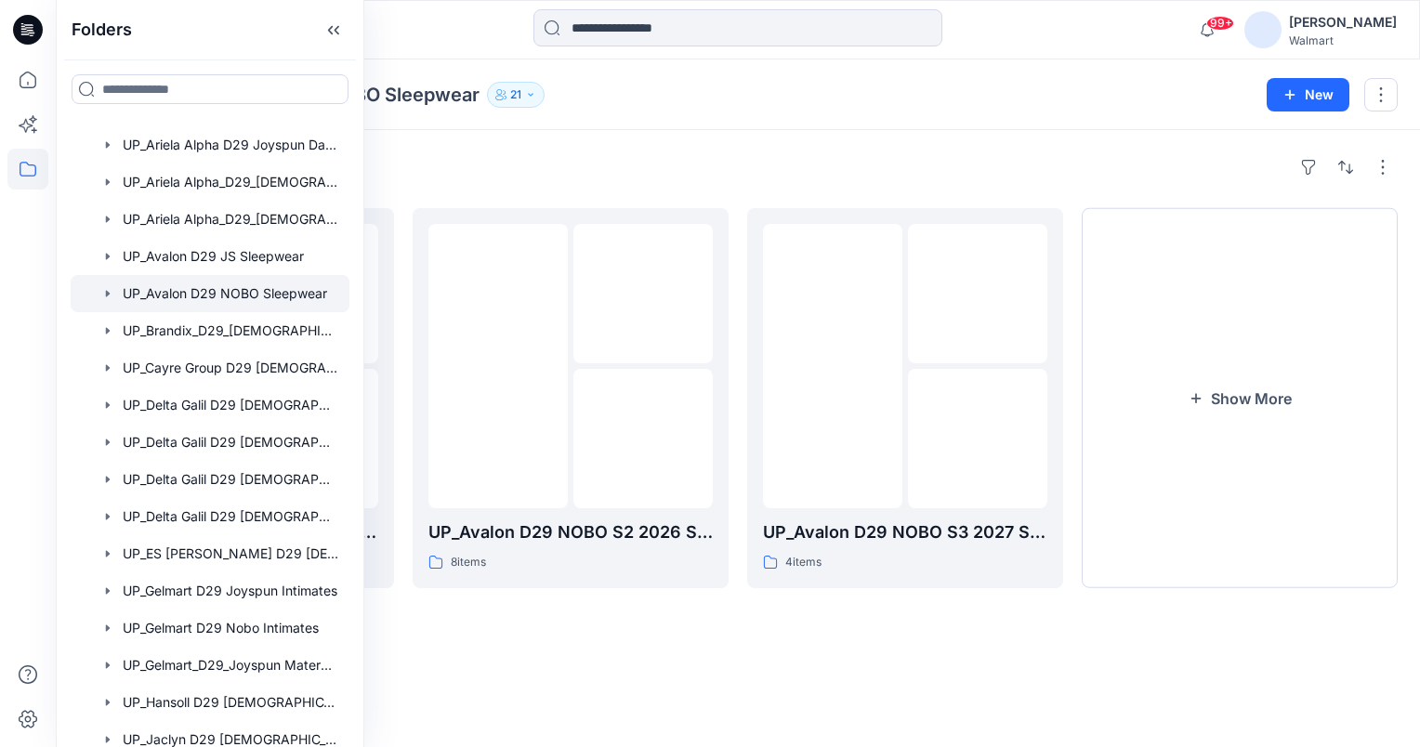
click at [643, 125] on div "Folders UP_Avalon D29 NOBO Sleepwear 21 New" at bounding box center [738, 94] width 1364 height 71
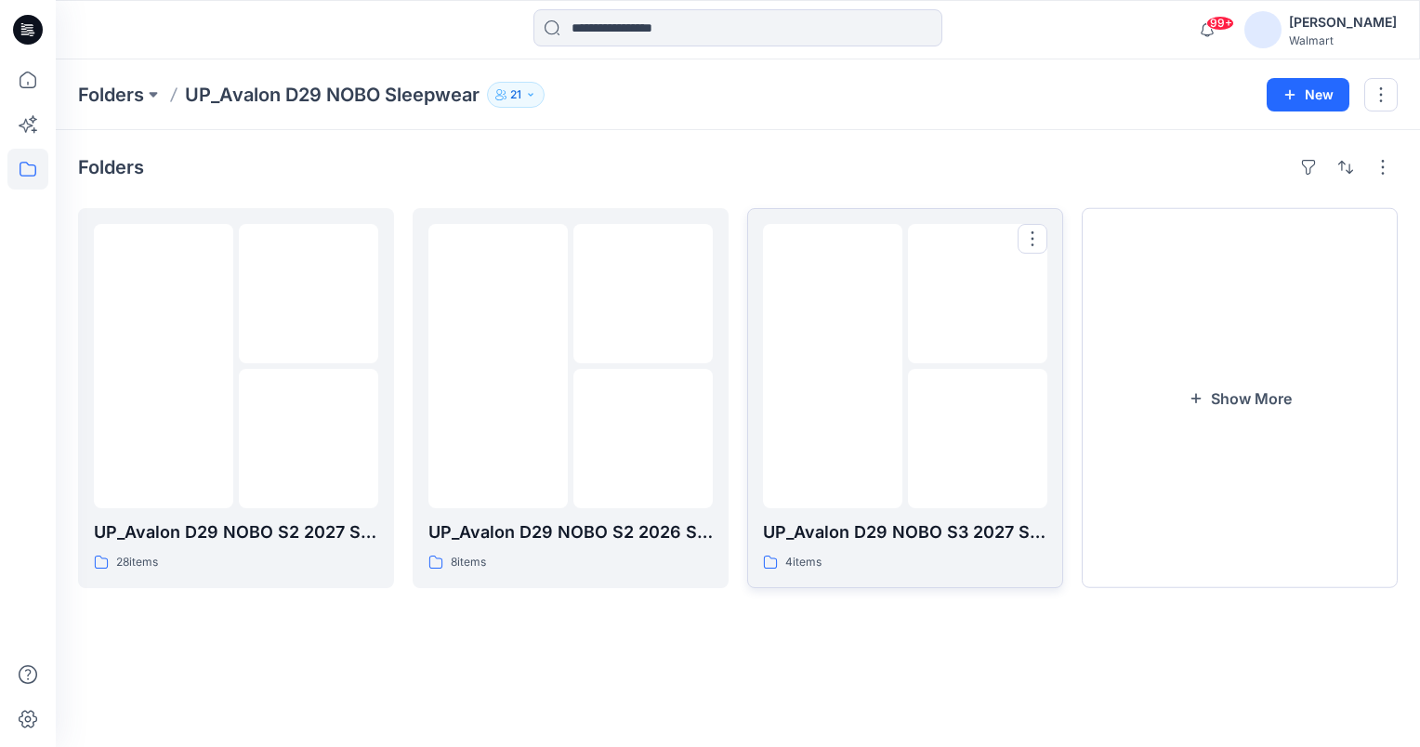
click at [833, 366] on img at bounding box center [833, 366] width 0 height 0
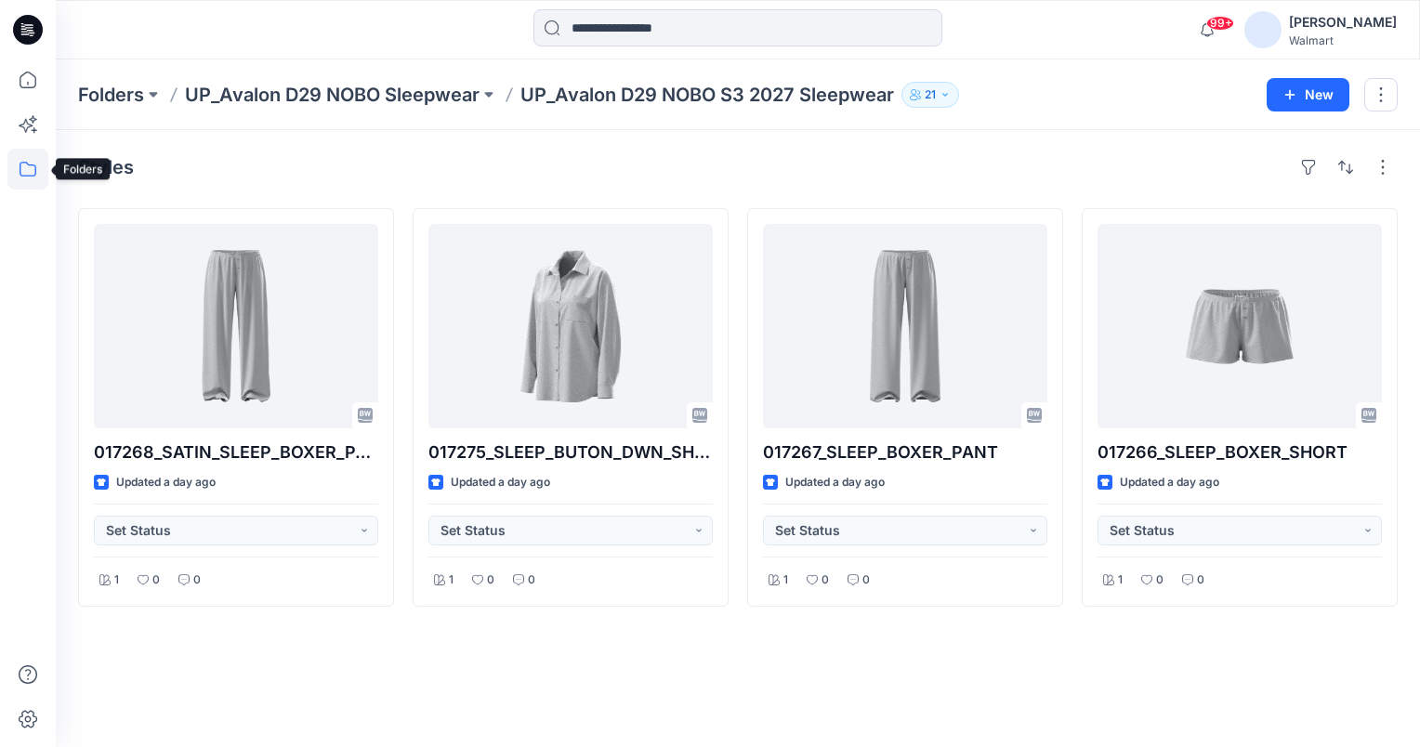
click at [31, 164] on icon at bounding box center [27, 169] width 41 height 41
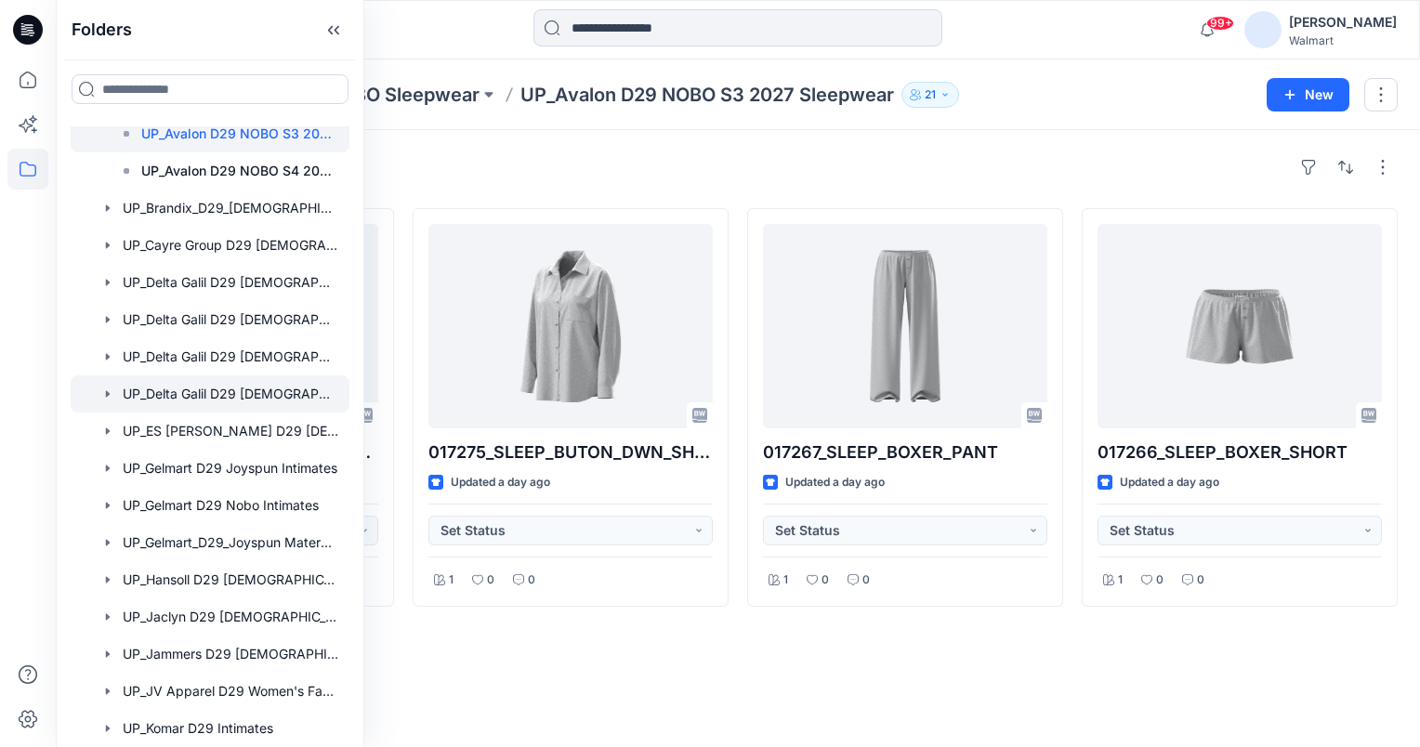
scroll to position [744, 0]
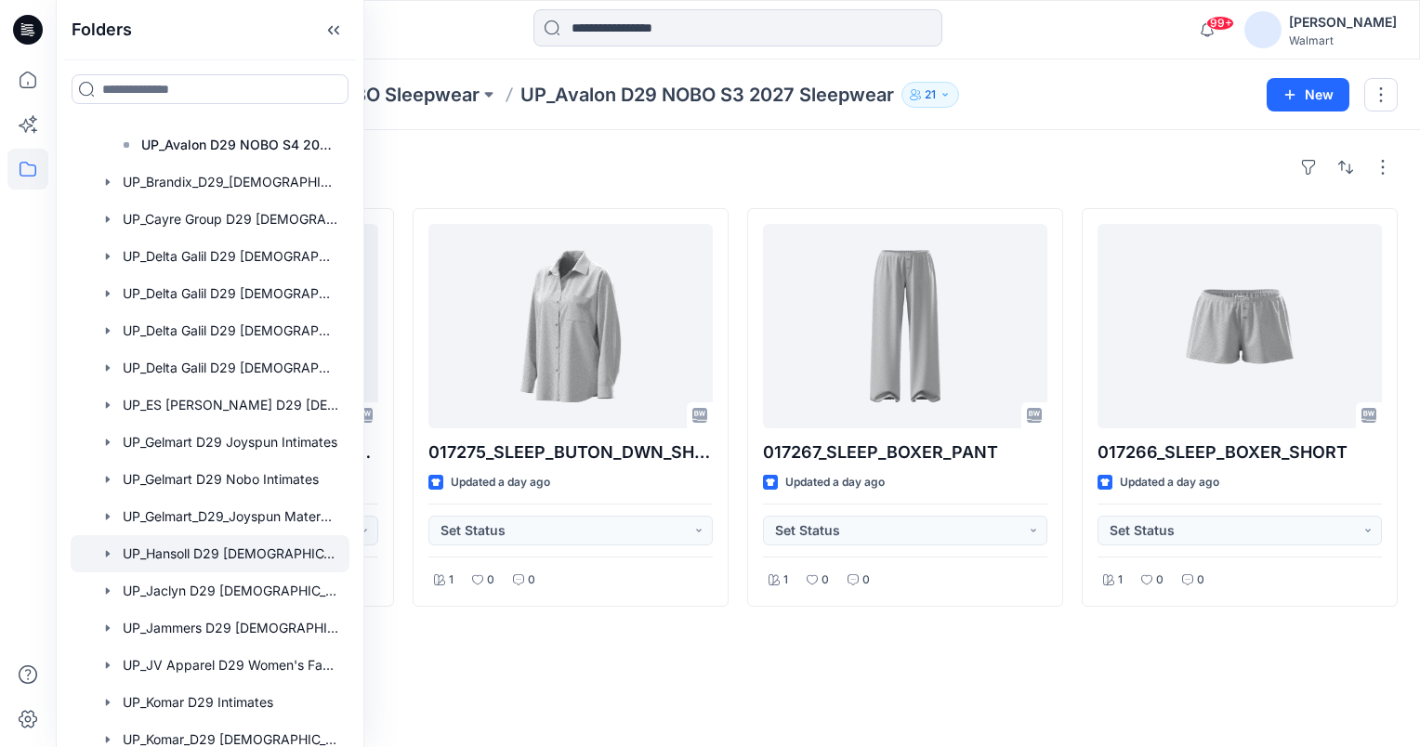
click at [204, 556] on div at bounding box center [210, 553] width 279 height 37
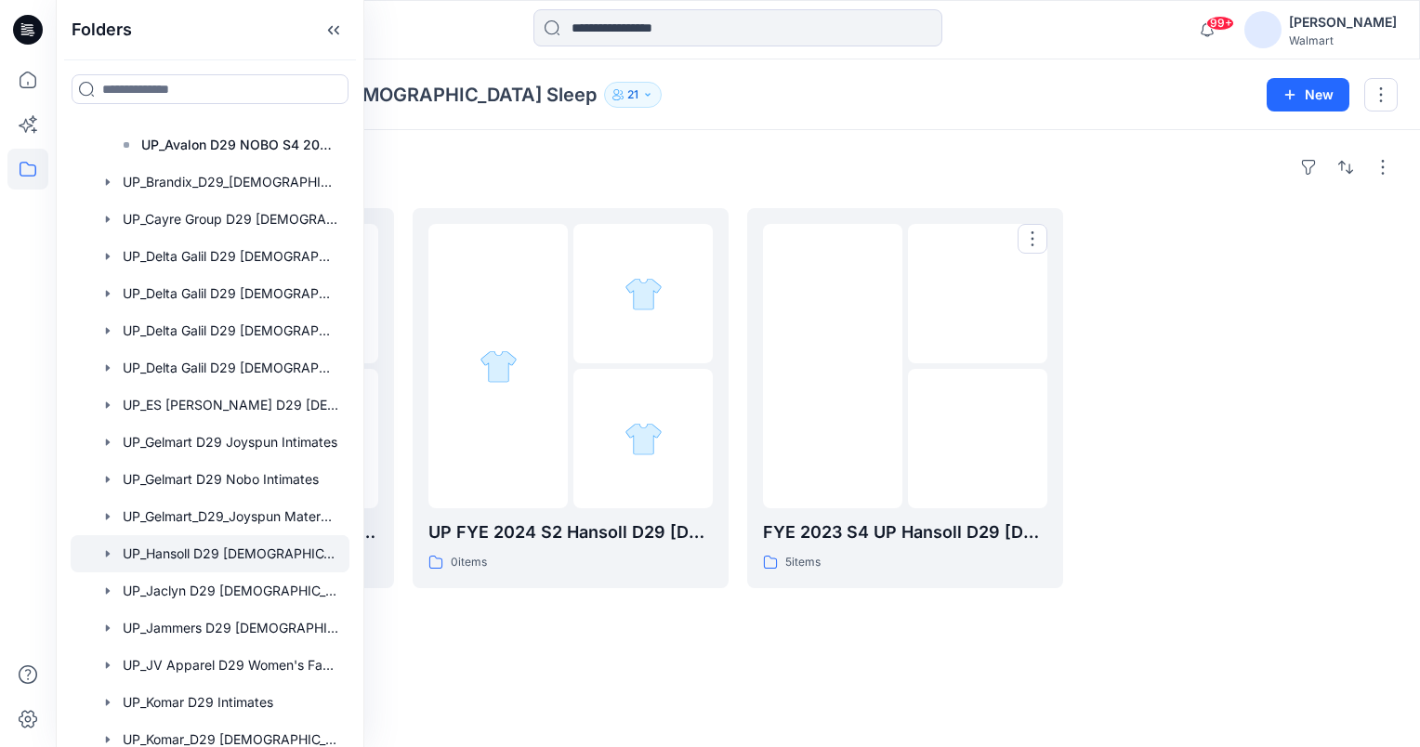
click at [667, 80] on div "Folders UP_Hansoll D29 Ladies Sleep 21 New" at bounding box center [738, 94] width 1364 height 71
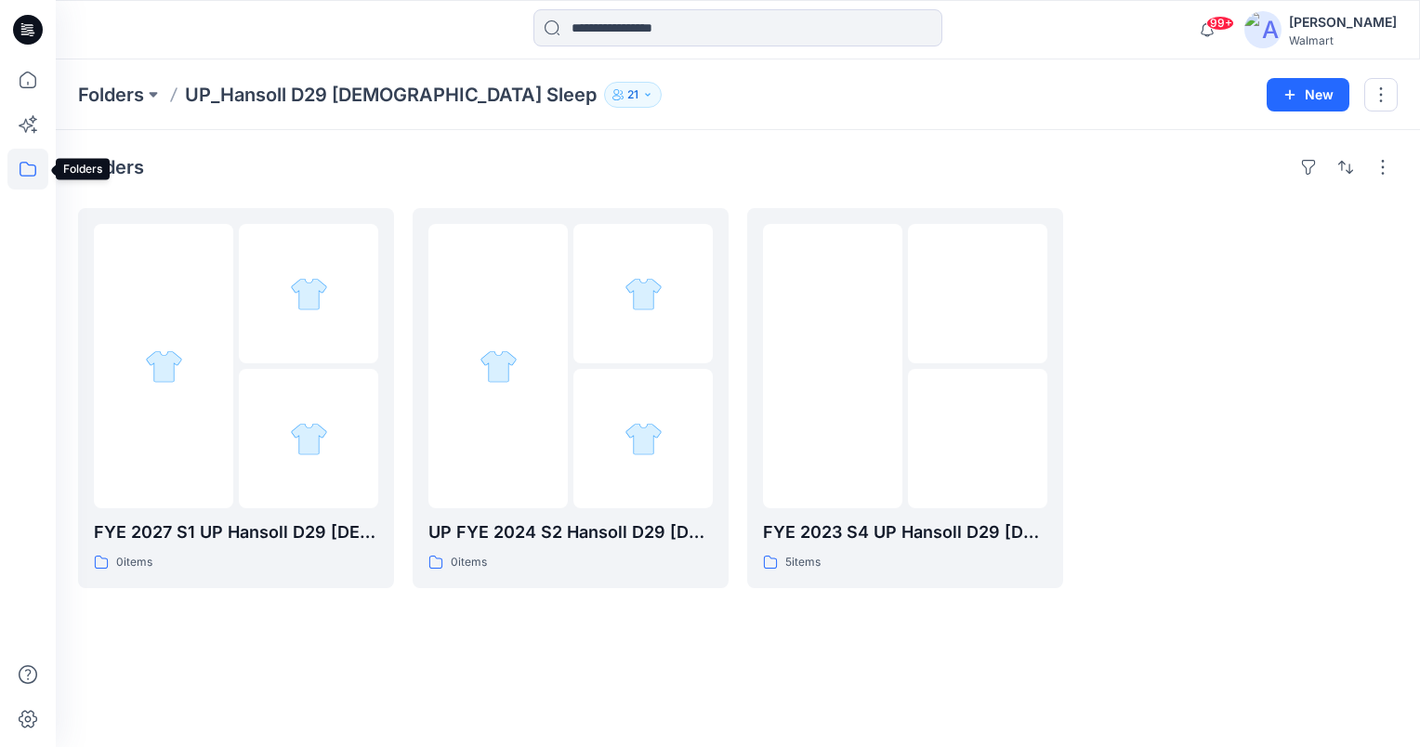
click at [24, 167] on icon at bounding box center [27, 169] width 41 height 41
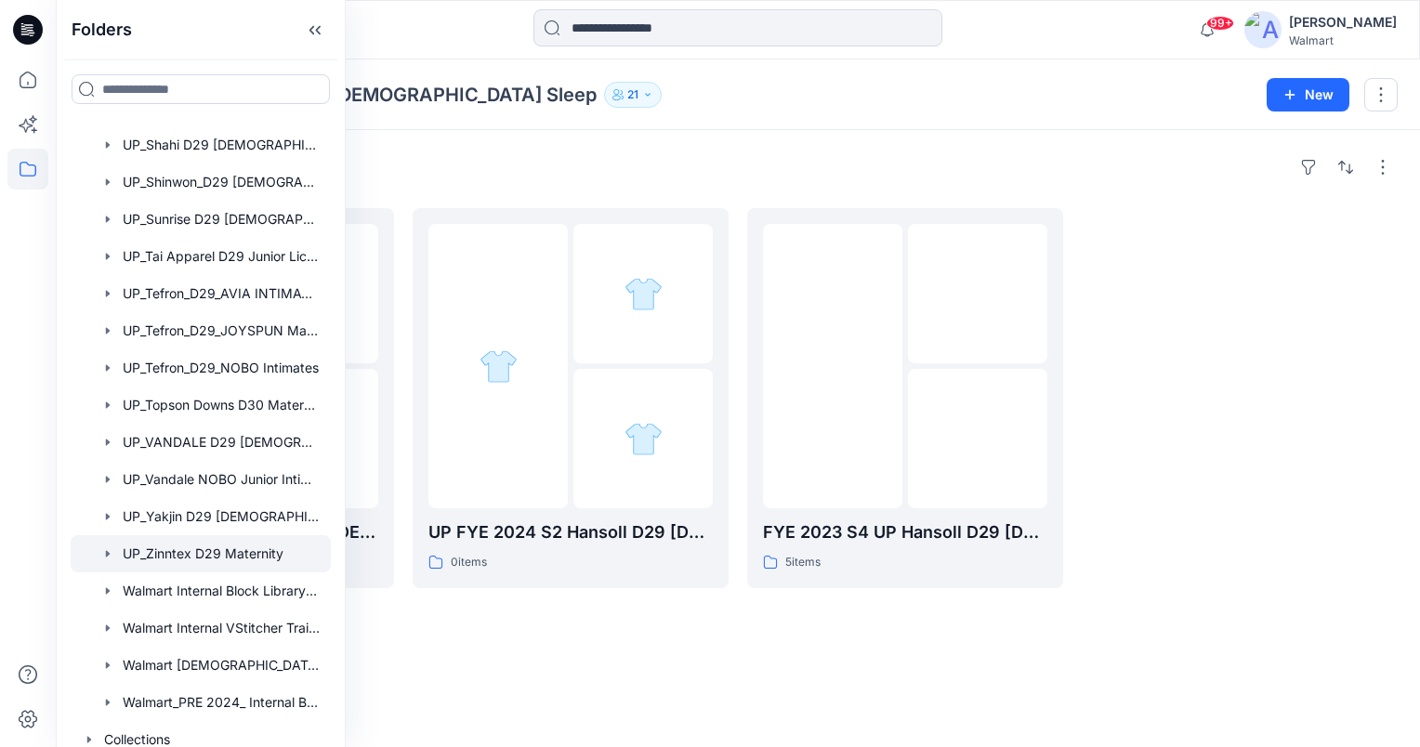
scroll to position [1684, 0]
